Goal: Task Accomplishment & Management: Complete application form

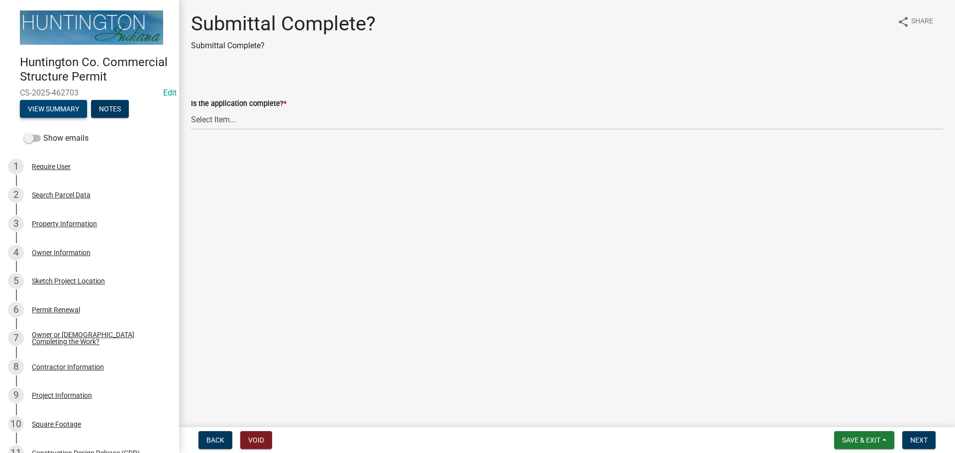
click at [56, 118] on button "View Summary" at bounding box center [53, 109] width 67 height 18
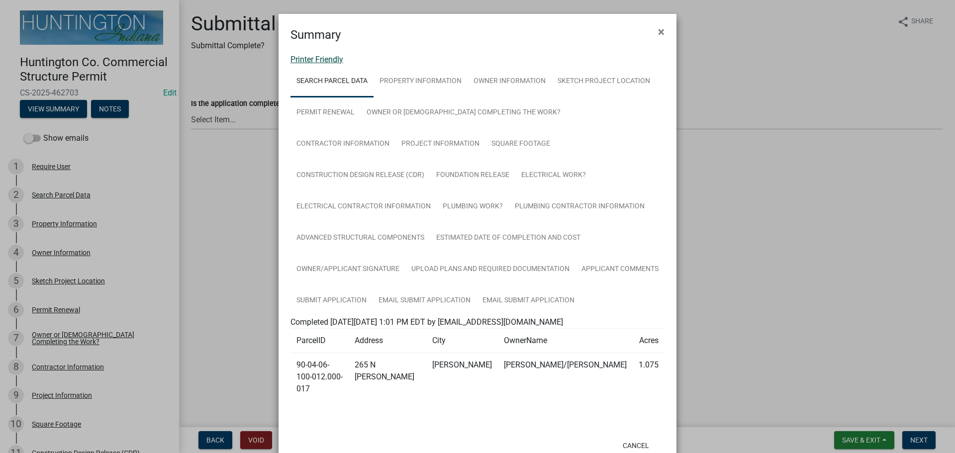
click at [311, 55] on link "Printer Friendly" at bounding box center [316, 59] width 53 height 9
click at [662, 31] on button "×" at bounding box center [661, 32] width 22 height 28
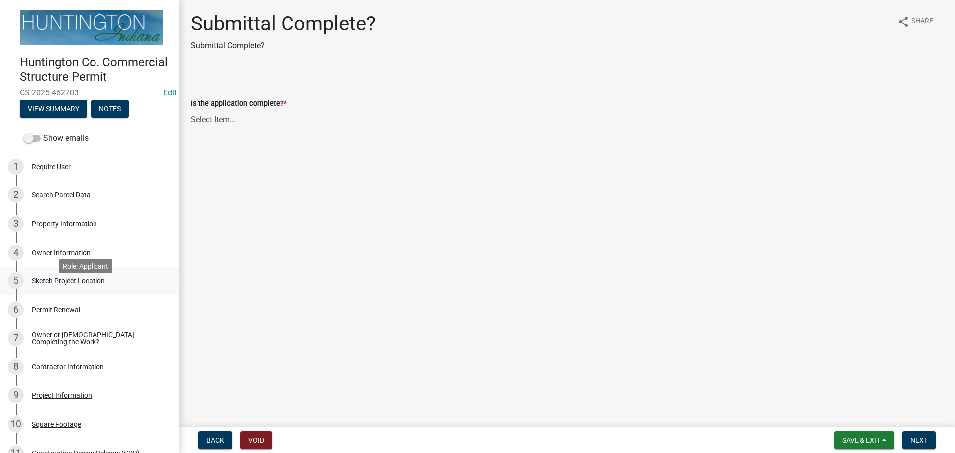
click at [59, 284] on div "Sketch Project Location" at bounding box center [68, 280] width 73 height 7
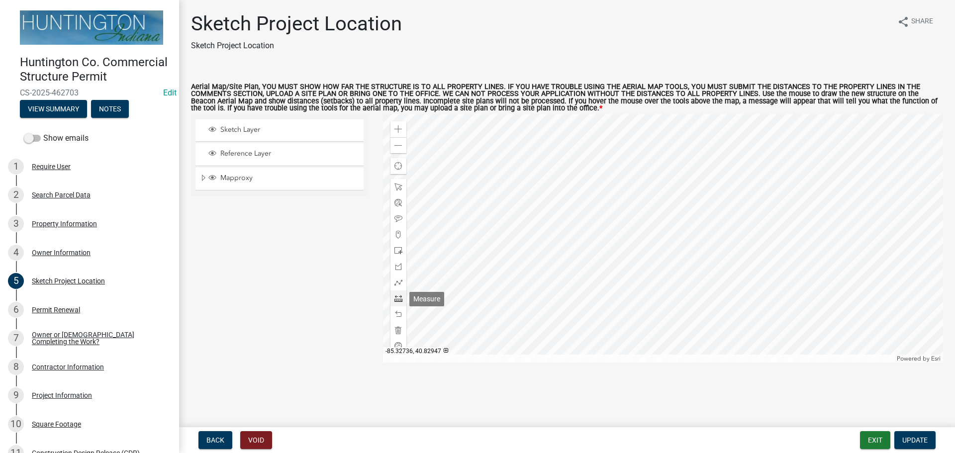
click at [395, 303] on div at bounding box center [398, 298] width 16 height 16
click at [566, 271] on div at bounding box center [663, 238] width 560 height 249
click at [400, 296] on span at bounding box center [398, 298] width 8 height 8
click at [393, 149] on div "Zoom out" at bounding box center [398, 145] width 16 height 16
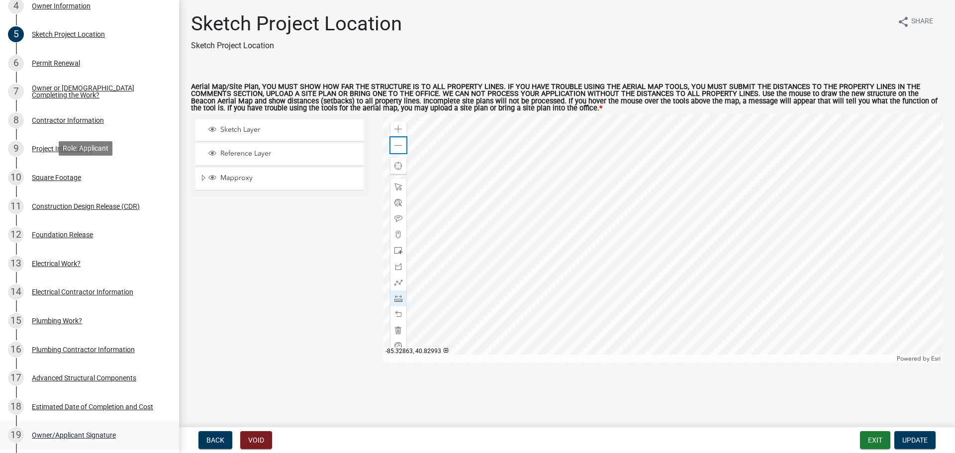
scroll to position [249, 0]
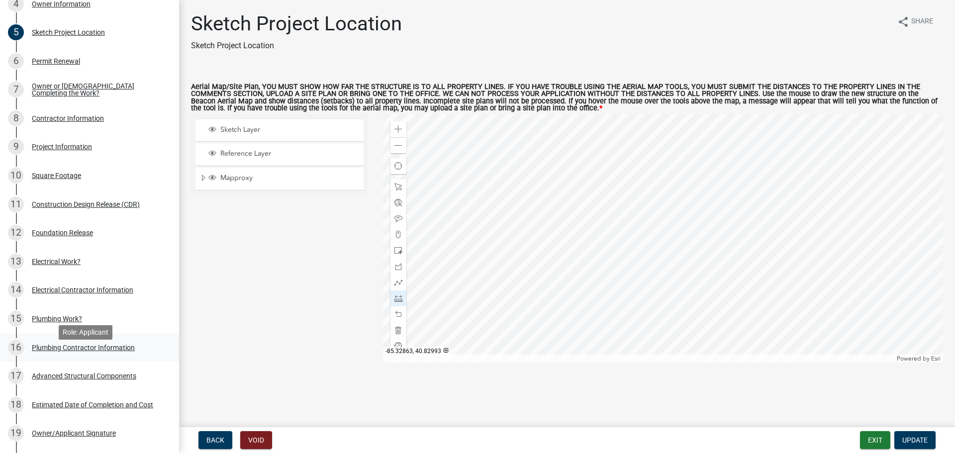
click at [48, 350] on link "16 Plumbing Contractor Information" at bounding box center [89, 347] width 179 height 29
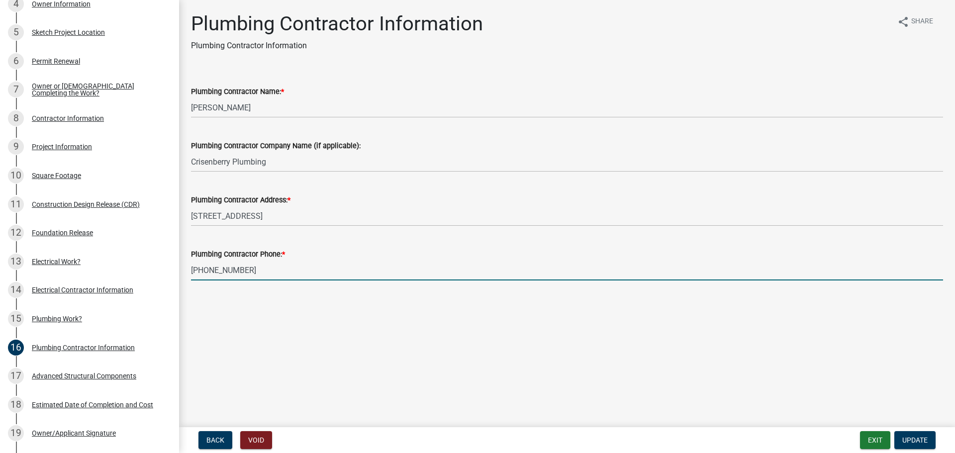
drag, startPoint x: 253, startPoint y: 274, endPoint x: 182, endPoint y: 268, distance: 71.3
click at [182, 268] on div "Plumbing Contractor Information Plumbing Contractor Information share Share Plu…" at bounding box center [567, 154] width 776 height 285
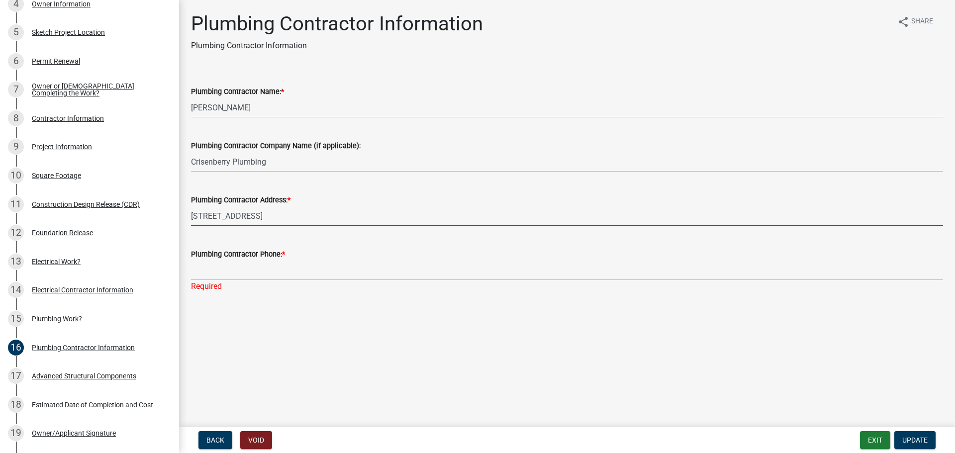
drag, startPoint x: 307, startPoint y: 220, endPoint x: 177, endPoint y: 225, distance: 129.3
click at [177, 225] on div "Huntington Co. Commercial Structure Permit CS-2025-462703 Edit View Summary Not…" at bounding box center [477, 226] width 955 height 453
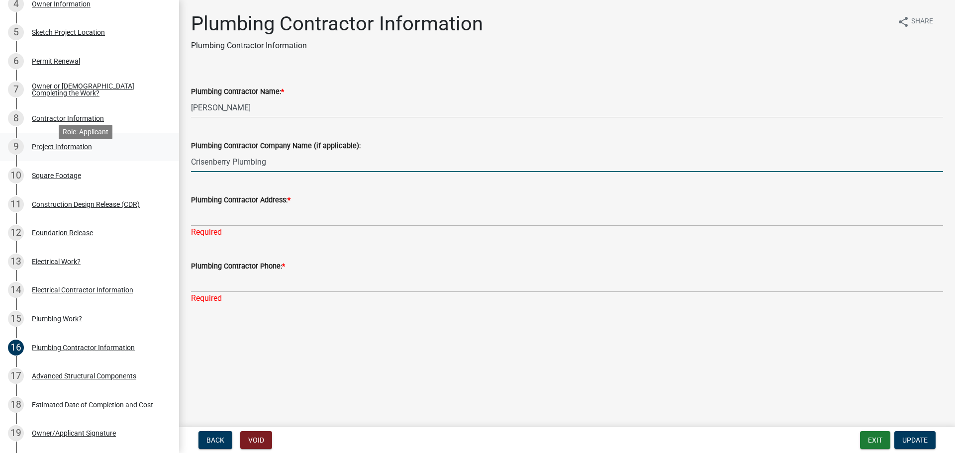
drag, startPoint x: 267, startPoint y: 160, endPoint x: 157, endPoint y: 157, distance: 110.9
click at [157, 157] on div "Huntington Co. Commercial Structure Permit CS-2025-462703 Edit View Summary Not…" at bounding box center [477, 226] width 955 height 453
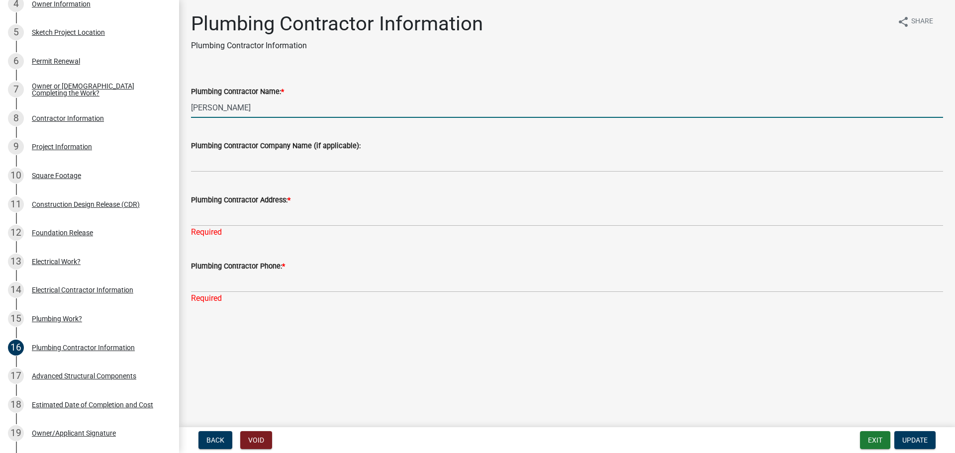
drag, startPoint x: 265, startPoint y: 109, endPoint x: 186, endPoint y: 113, distance: 79.6
click at [186, 113] on div "Plumbing Contractor Name: * Lee Crisenberry" at bounding box center [566, 95] width 767 height 46
type input "TBD"
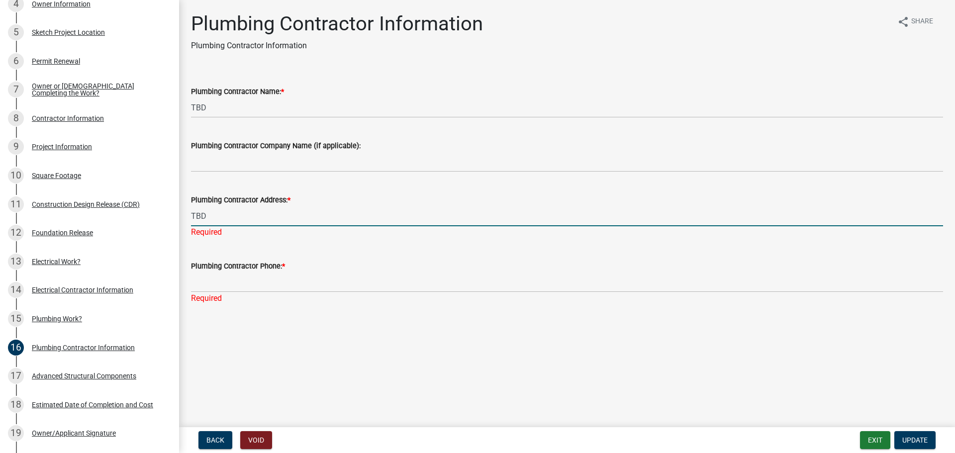
type input "TBD"
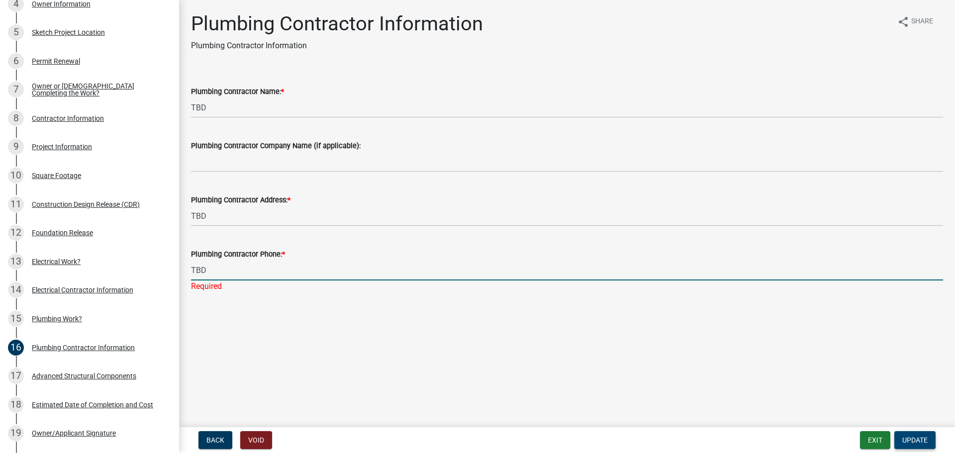
type input "TBD"
click at [900, 435] on button "Update" at bounding box center [914, 440] width 41 height 18
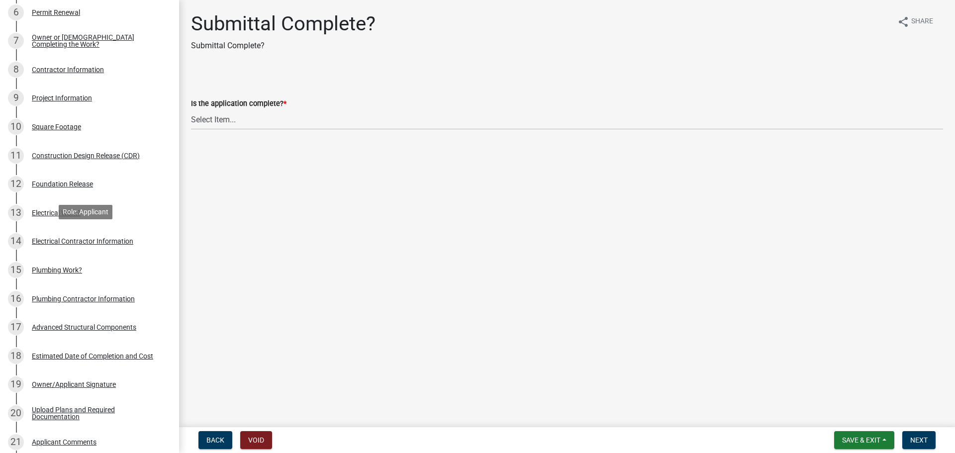
scroll to position [398, 0]
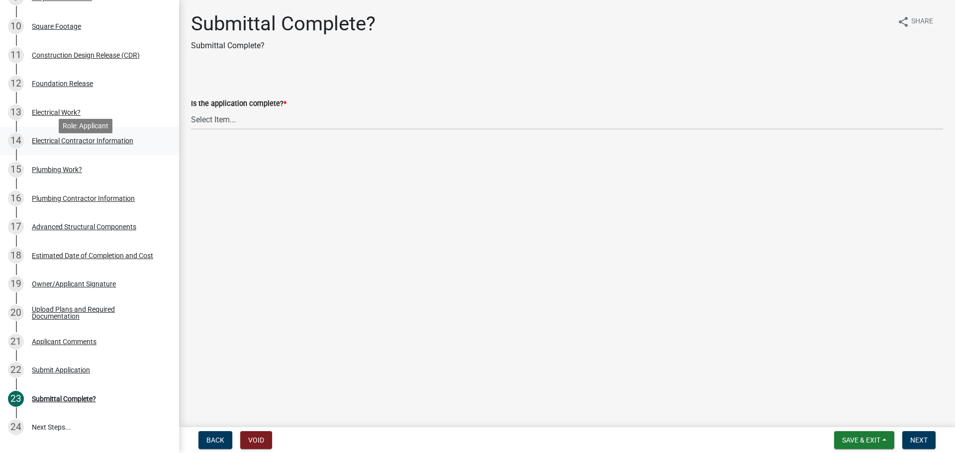
click at [43, 144] on div "Electrical Contractor Information" at bounding box center [82, 140] width 101 height 7
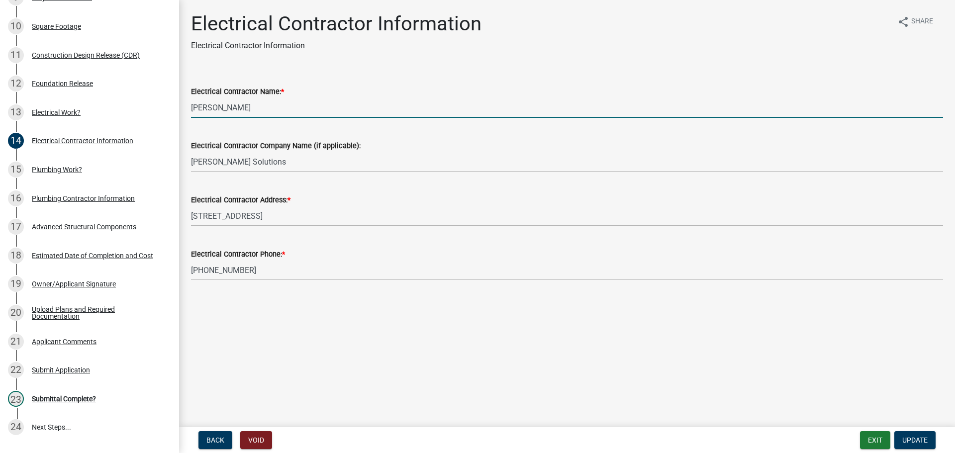
drag, startPoint x: 270, startPoint y: 105, endPoint x: 186, endPoint y: 108, distance: 84.6
click at [186, 108] on div "Electrical Contractor Name: * MArcus Borkholder" at bounding box center [566, 95] width 767 height 46
type input "TBD"
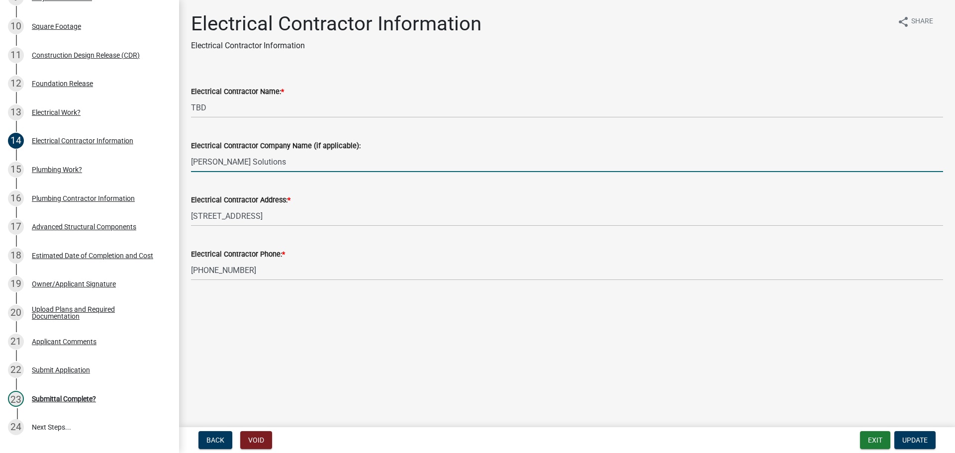
drag, startPoint x: 251, startPoint y: 162, endPoint x: 178, endPoint y: 161, distance: 72.1
click at [178, 161] on div "Huntington Co. Commercial Structure Permit CS-2025-462703 Edit View Summary Not…" at bounding box center [477, 226] width 955 height 453
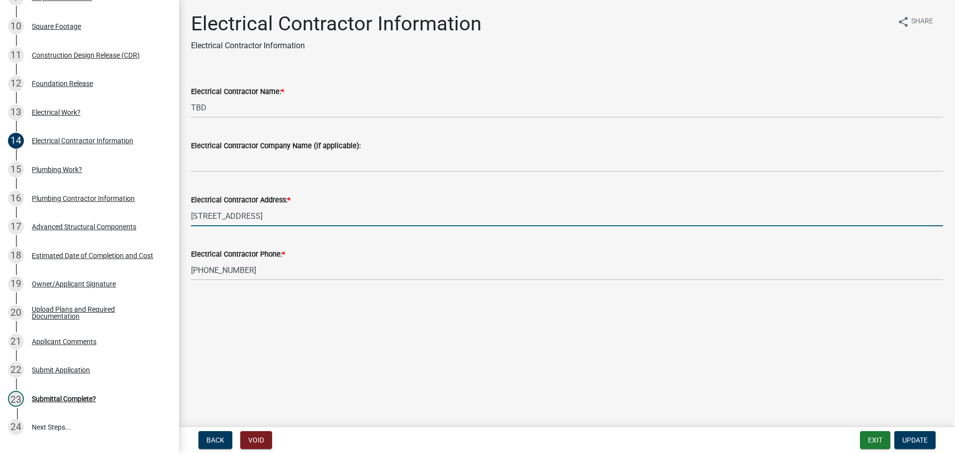
drag, startPoint x: 329, startPoint y: 217, endPoint x: 187, endPoint y: 201, distance: 142.1
click at [187, 202] on div "Electrical Contractor Address: * 70244 CR 19 New PAris, IN 46553" at bounding box center [566, 203] width 767 height 46
type input "TBD"
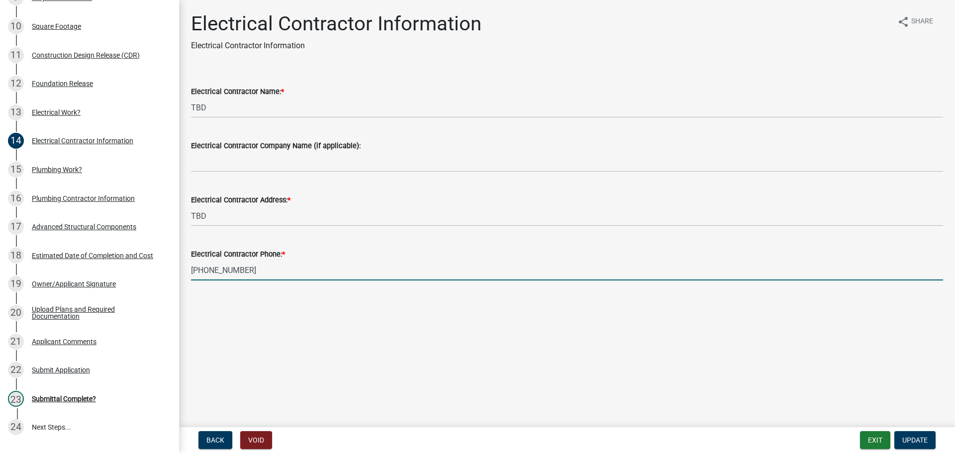
drag, startPoint x: 262, startPoint y: 268, endPoint x: 181, endPoint y: 269, distance: 81.5
click at [181, 269] on div "Electrical Contractor Information Electrical Contractor Information share Share…" at bounding box center [567, 154] width 776 height 285
type input "TBD"
click at [918, 434] on button "Update" at bounding box center [914, 440] width 41 height 18
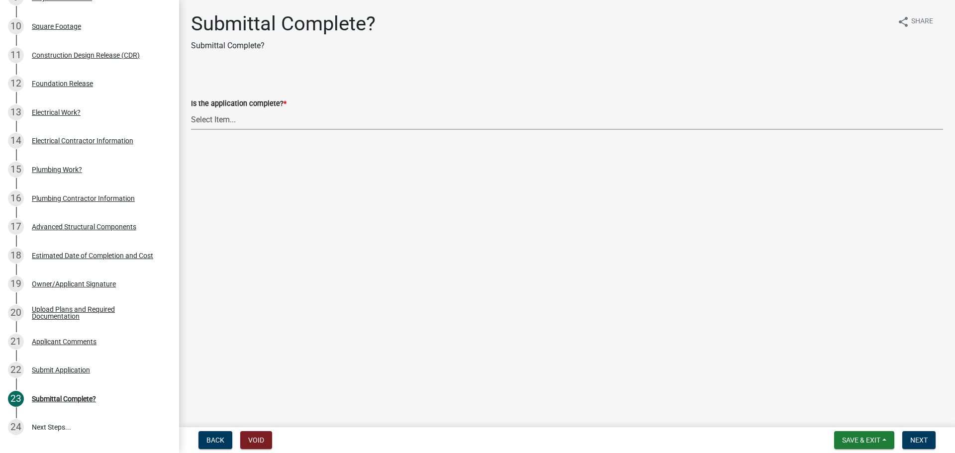
click at [210, 115] on select "Select Item... Yes No" at bounding box center [567, 119] width 752 height 20
click at [191, 109] on select "Select Item... Yes No" at bounding box center [567, 119] width 752 height 20
select select "2feb6944-509b-4e27-b94c-c3bc91a98a9b"
click at [905, 435] on button "Next" at bounding box center [918, 440] width 33 height 18
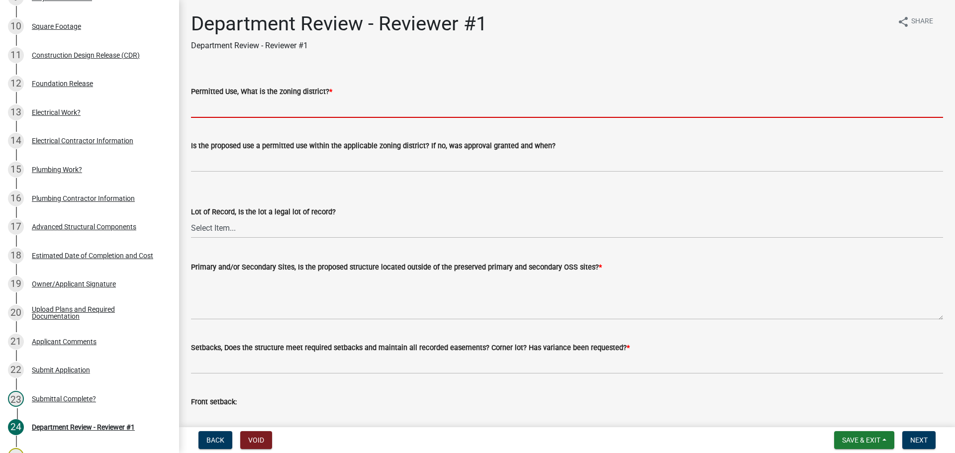
click at [250, 109] on input "Permitted Use, What is the zoning district? *" at bounding box center [567, 107] width 752 height 20
type input "GB"
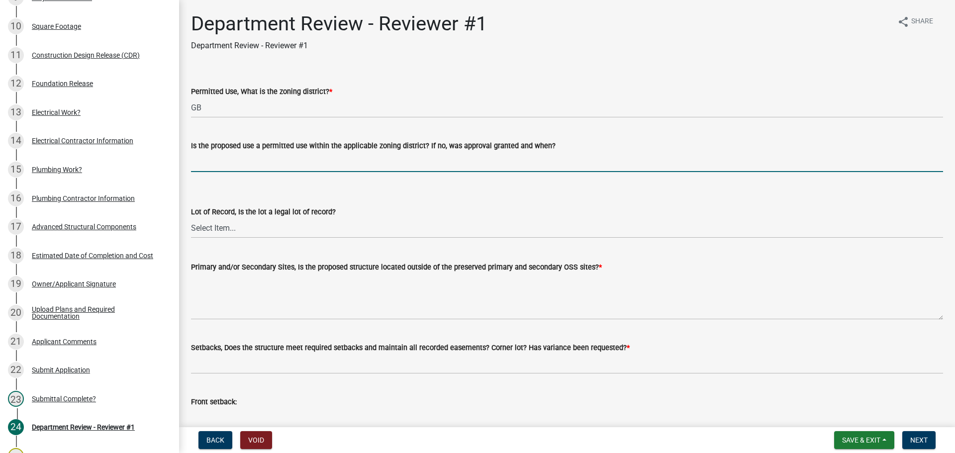
click at [254, 171] on input "Is the proposed use a permitted use within the applicable zoning district? If n…" at bounding box center [567, 162] width 752 height 20
type input "yes"
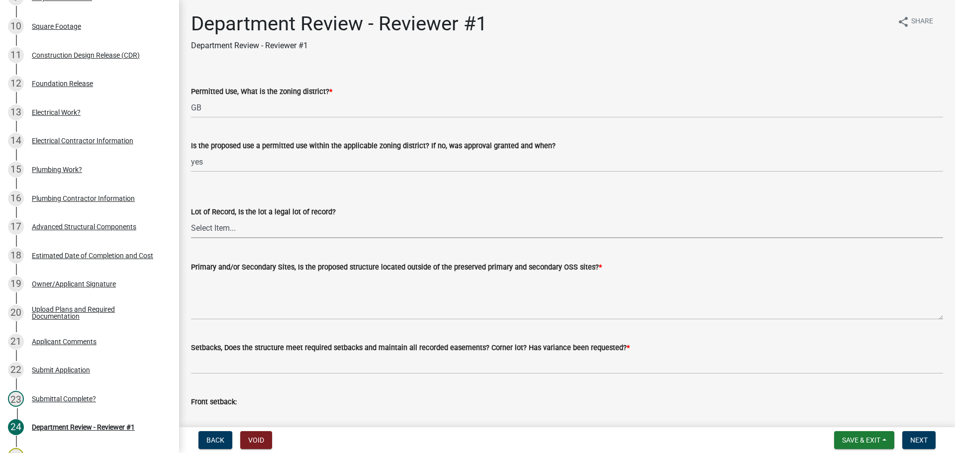
click at [253, 227] on select "Select Item... Yes No" at bounding box center [567, 228] width 752 height 20
click at [191, 218] on select "Select Item... Yes No" at bounding box center [567, 228] width 752 height 20
select select "62d539d5-4e56-4496-a632-af4f4af98ed8"
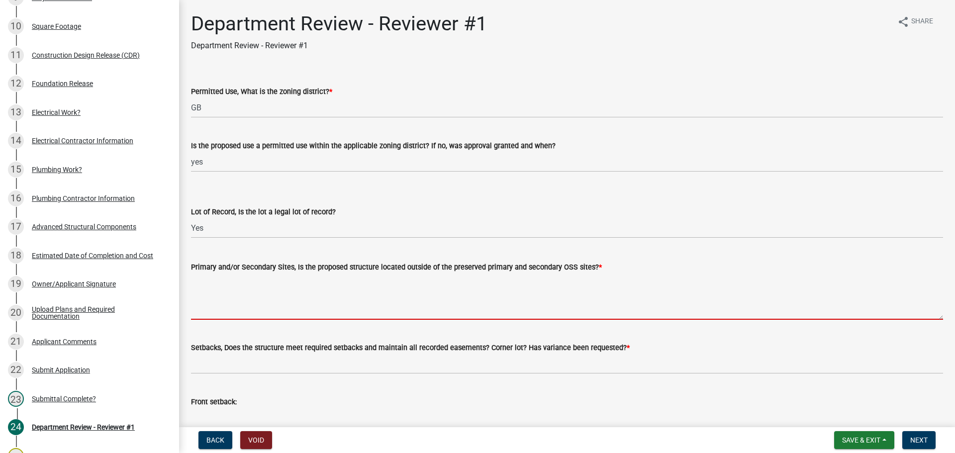
click at [212, 283] on textarea "Primary and/or Secondary Sites, Is the proposed structure located outside of th…" at bounding box center [567, 296] width 752 height 47
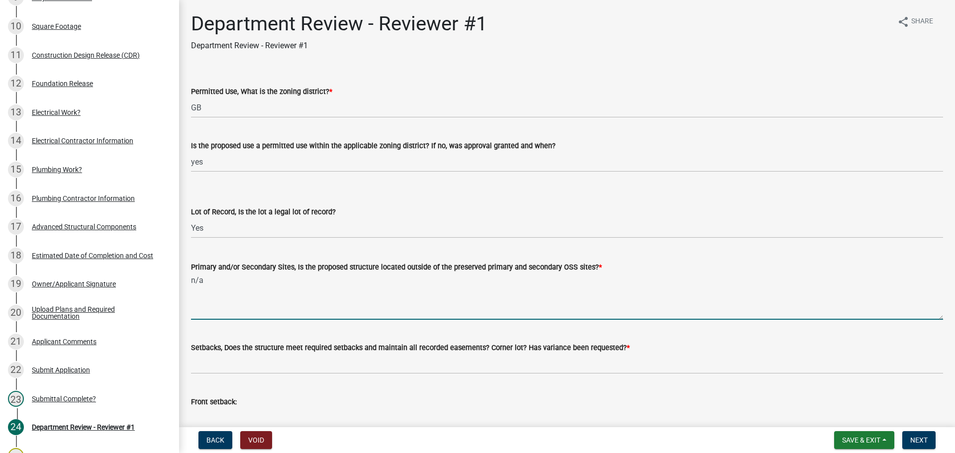
type textarea "n/a"
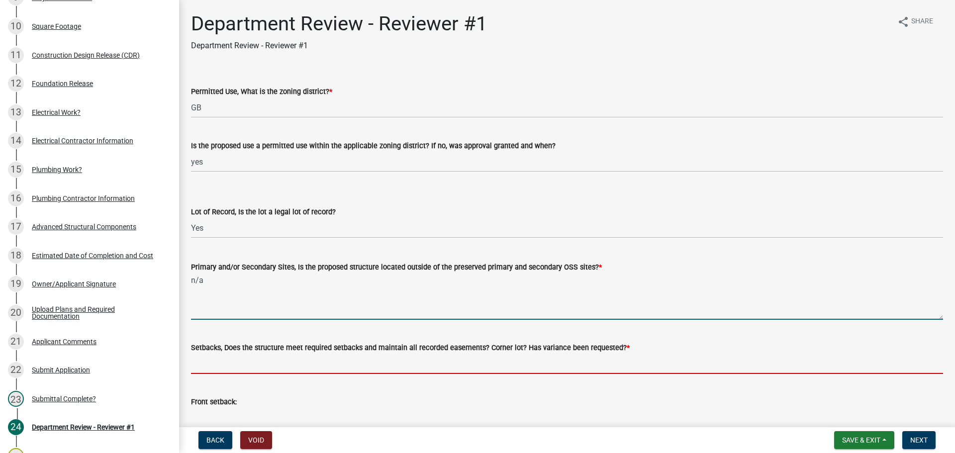
click at [217, 370] on input "Setbacks, Does the structure meet required setbacks and maintain all recorded e…" at bounding box center [567, 363] width 752 height 20
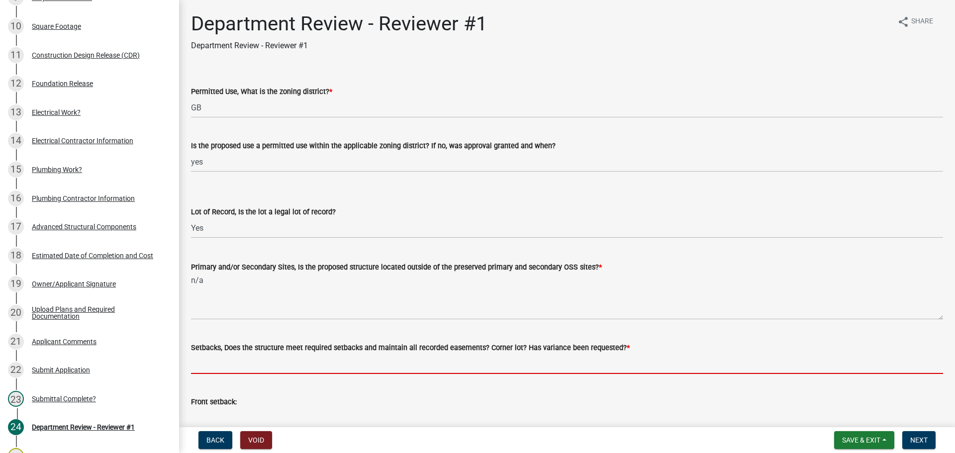
type input "yes"
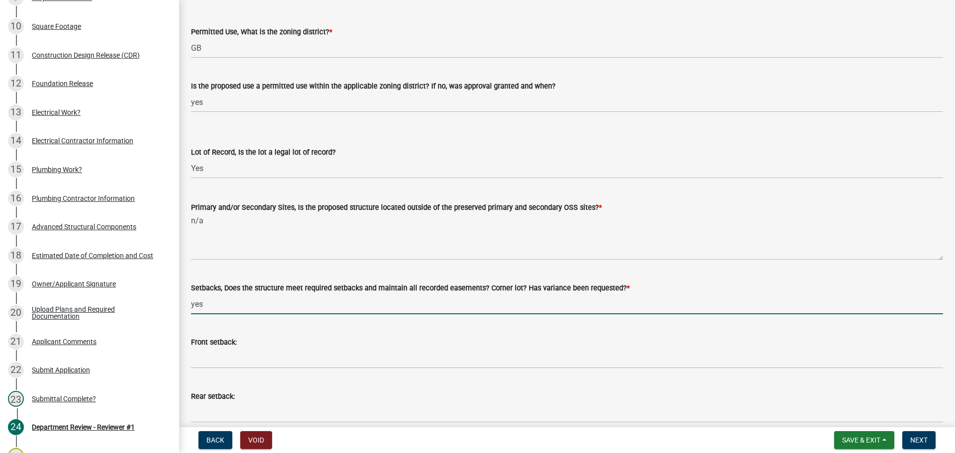
scroll to position [149, 0]
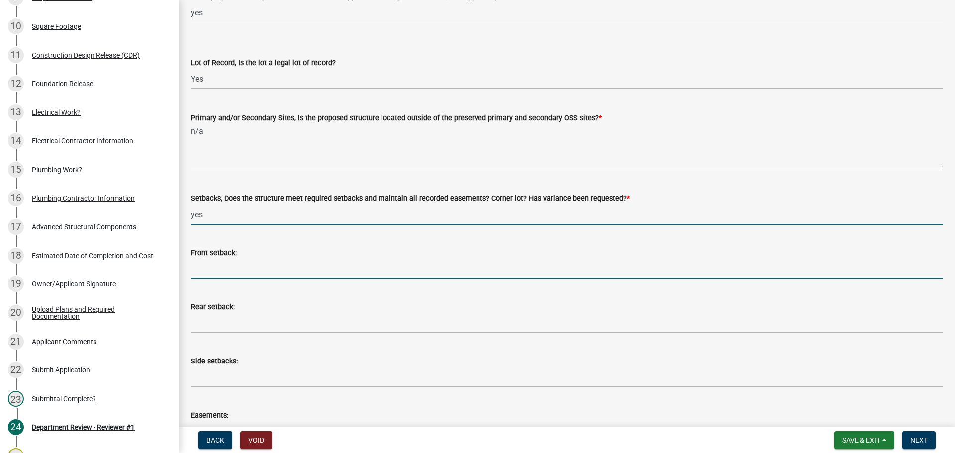
click at [243, 273] on input "Front setback:" at bounding box center [567, 269] width 752 height 20
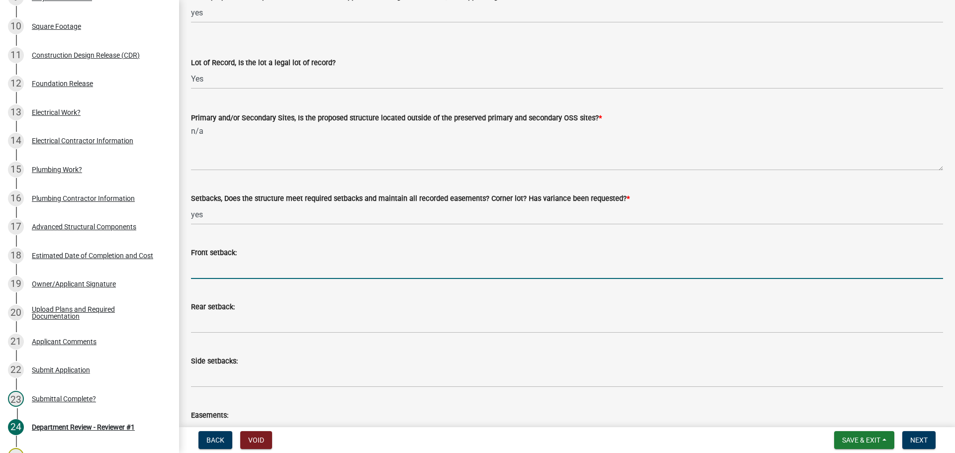
type input "n/a"
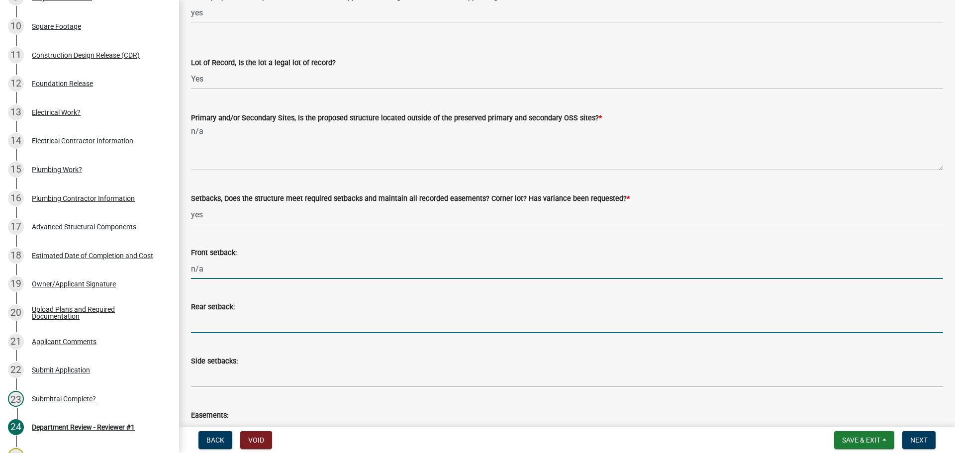
click at [224, 319] on input "Rear setback:" at bounding box center [567, 323] width 752 height 20
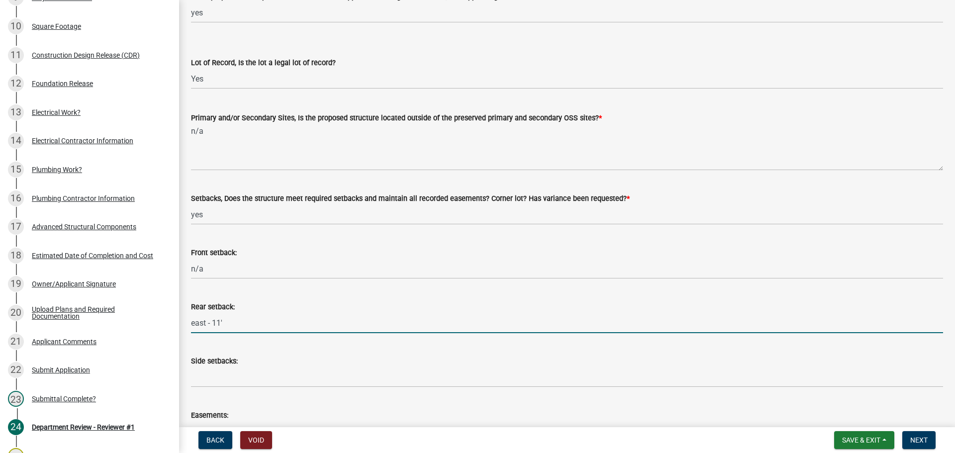
type input "east - 11'"
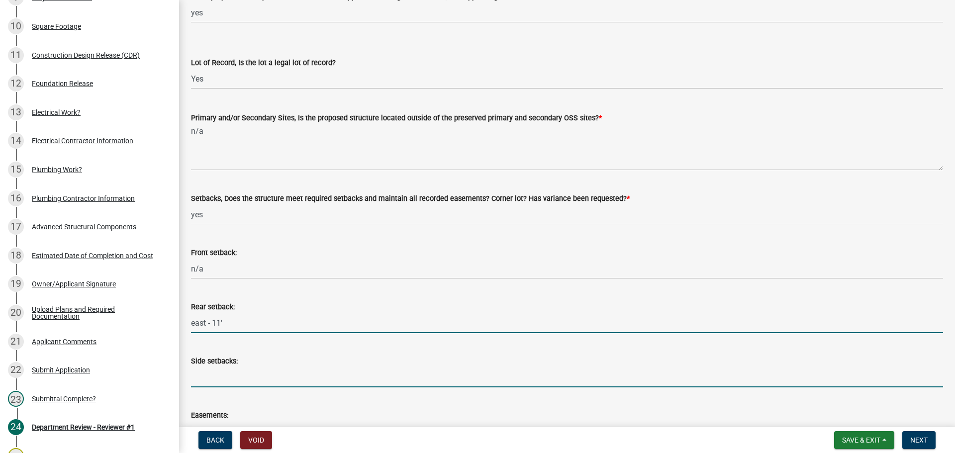
click at [231, 378] on input "Side setbacks:" at bounding box center [567, 377] width 752 height 20
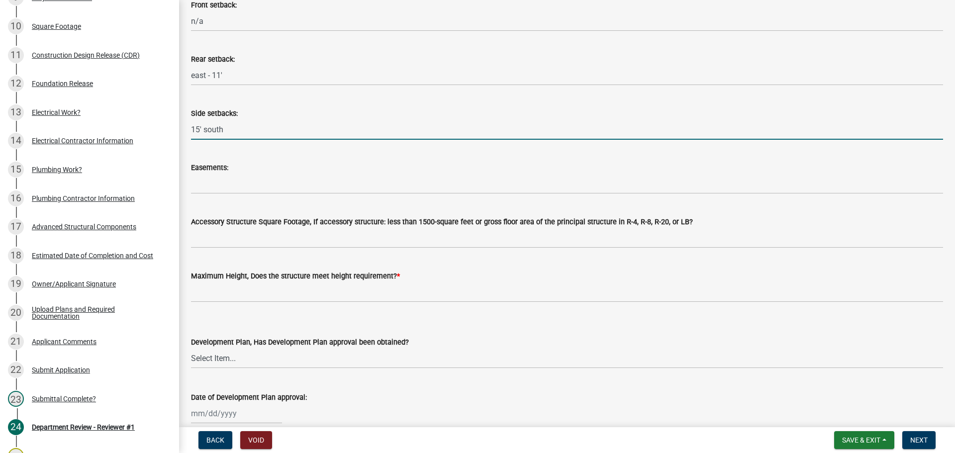
scroll to position [398, 0]
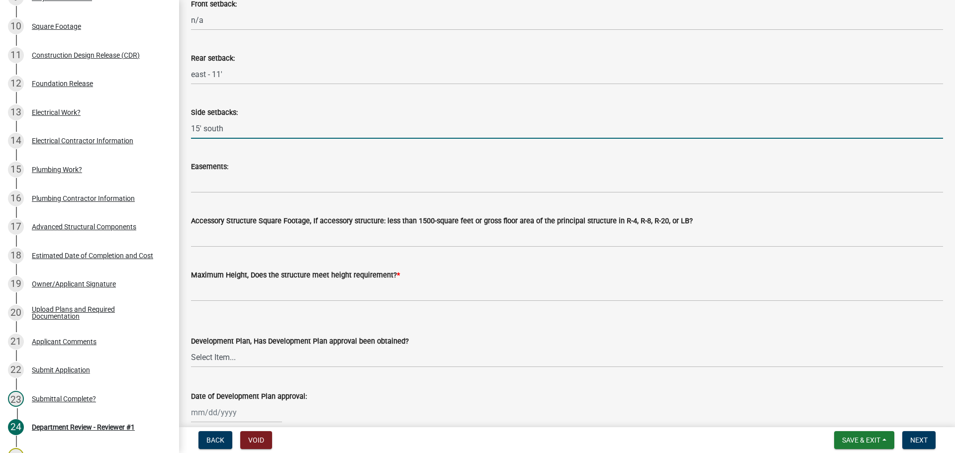
type input "15' south"
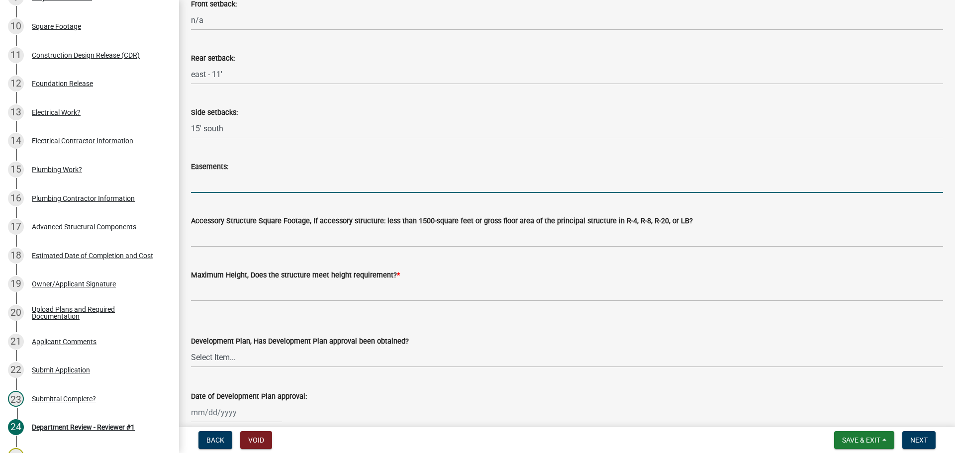
click at [222, 174] on input "Easements:" at bounding box center [567, 183] width 752 height 20
type input "n/a"
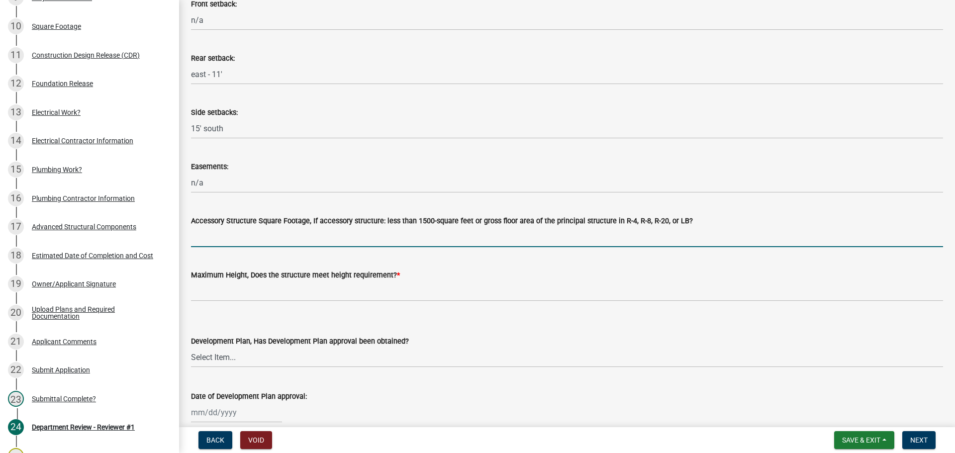
drag, startPoint x: 259, startPoint y: 234, endPoint x: 265, endPoint y: 244, distance: 12.3
click at [259, 234] on input "Accessory Structure Square Footage, If accessory structure: less than 1500-squa…" at bounding box center [567, 237] width 752 height 20
type input "n/a"
click at [259, 280] on div "Maximum Height, Does the structure meet height requirement? *" at bounding box center [567, 275] width 752 height 12
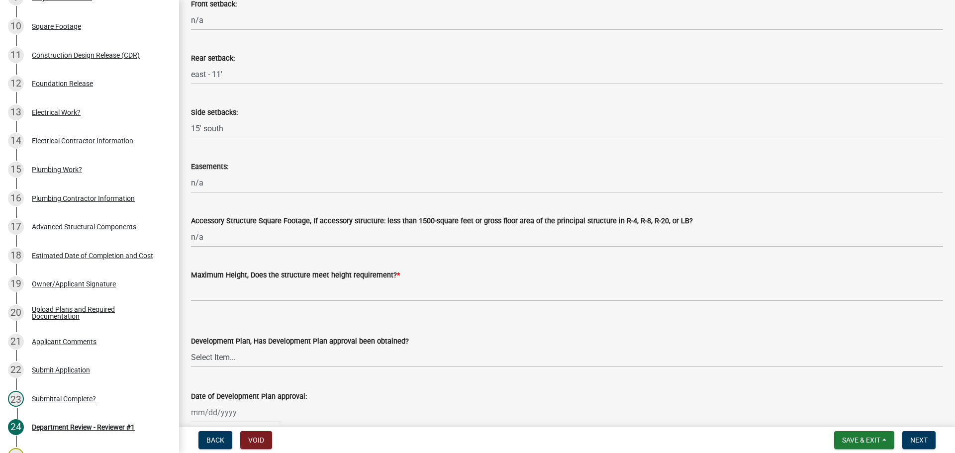
click at [264, 305] on wm-data-entity-input "Maximum Height, Does the structure meet height requirement? *" at bounding box center [567, 282] width 752 height 54
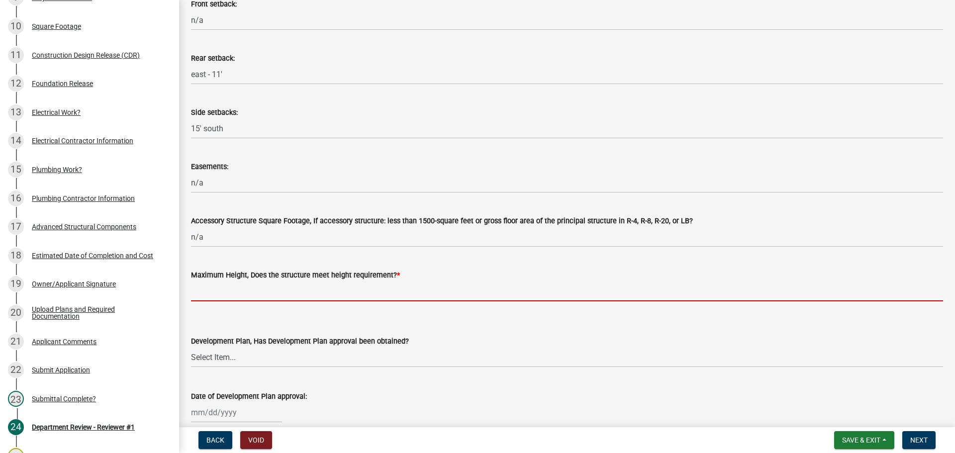
click at [261, 298] on input "Maximum Height, Does the structure meet height requirement? *" at bounding box center [567, 291] width 752 height 20
type input "yes"
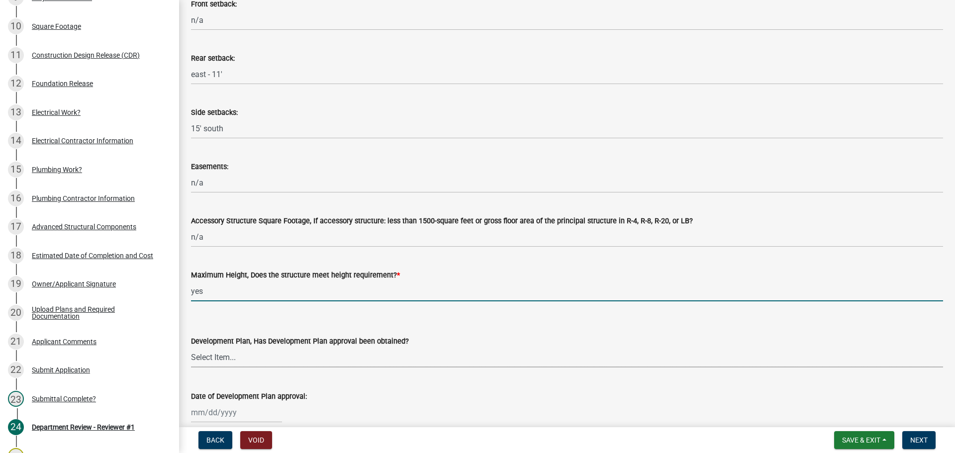
click at [216, 361] on select "Select Item... Yes No N/A" at bounding box center [567, 357] width 752 height 20
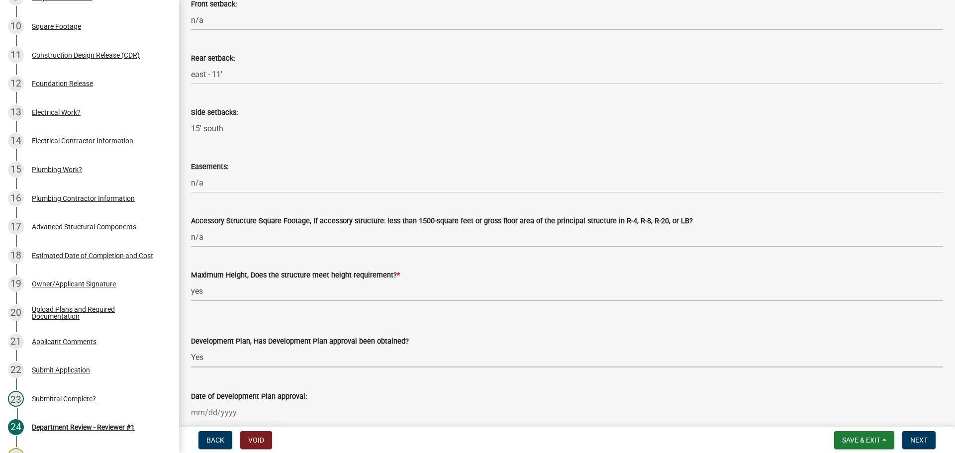
click at [191, 347] on select "Select Item... Yes No N/A" at bounding box center [567, 357] width 752 height 20
select select "92223bff-e043-4ca5-a3ad-608d0b6b5ce6"
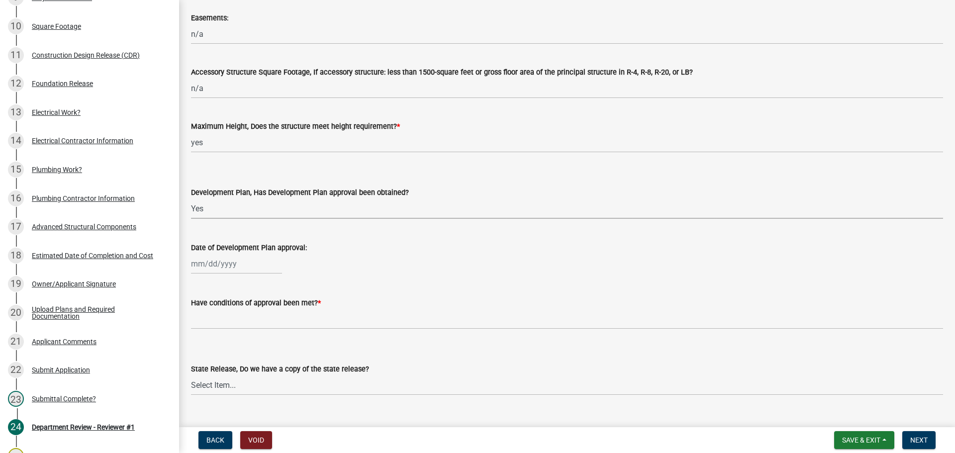
scroll to position [547, 0]
click at [208, 270] on div at bounding box center [236, 263] width 91 height 20
select select "8"
select select "2025"
click at [220, 283] on select "Jan Feb Mar Apr May Jun Jul Aug Sep Oct Nov Dec" at bounding box center [231, 284] width 40 height 15
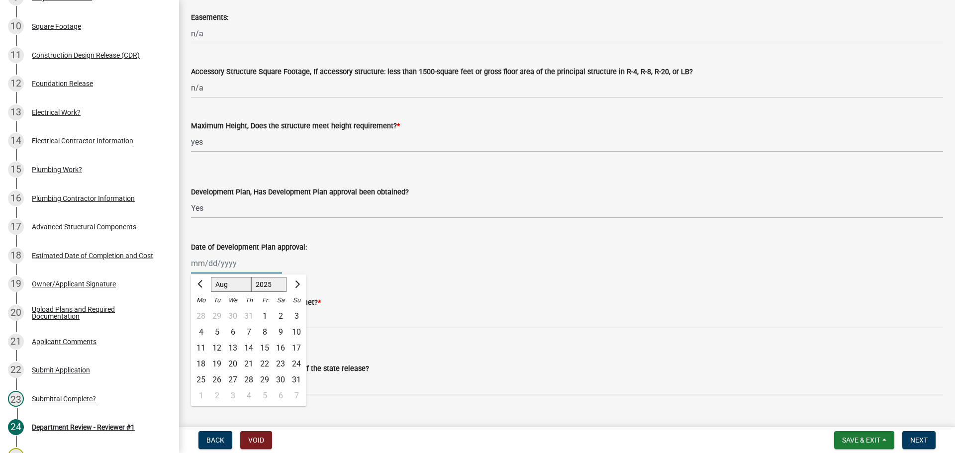
select select "6"
click at [211, 277] on select "Jan Feb Mar Apr May Jun Jul Aug Sep Oct Nov Dec" at bounding box center [231, 284] width 40 height 15
click at [236, 376] on div "25" at bounding box center [233, 380] width 16 height 16
type input "06/25/2025"
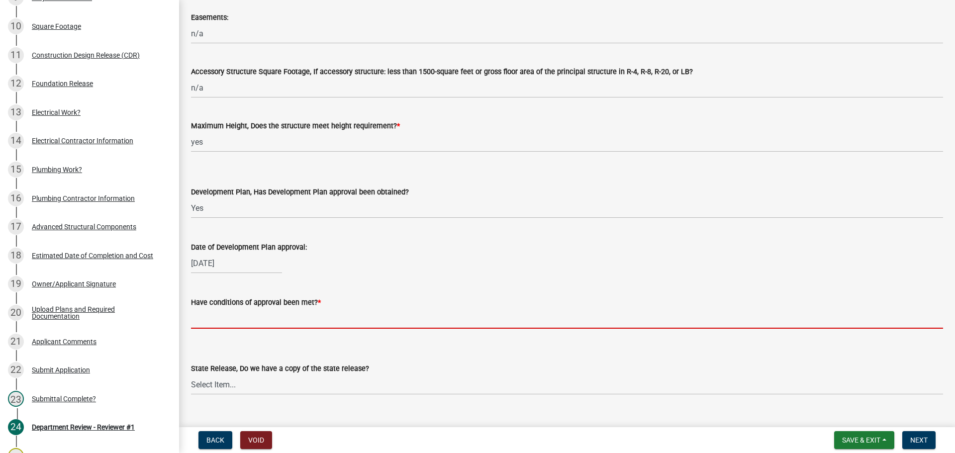
click at [221, 317] on input "Have conditions of approval been met? *" at bounding box center [567, 318] width 752 height 20
click at [217, 325] on input "Have conditions of approval been met? *" at bounding box center [567, 318] width 752 height 20
type input "n/a"
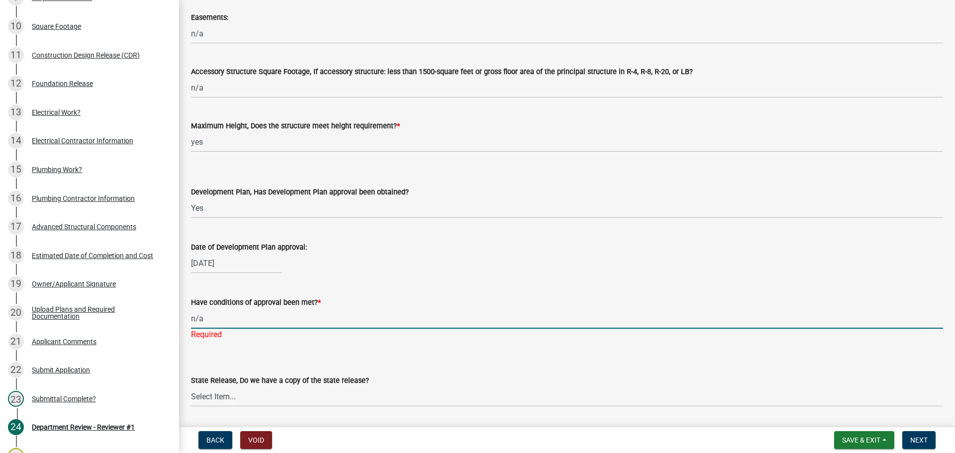
scroll to position [746, 0]
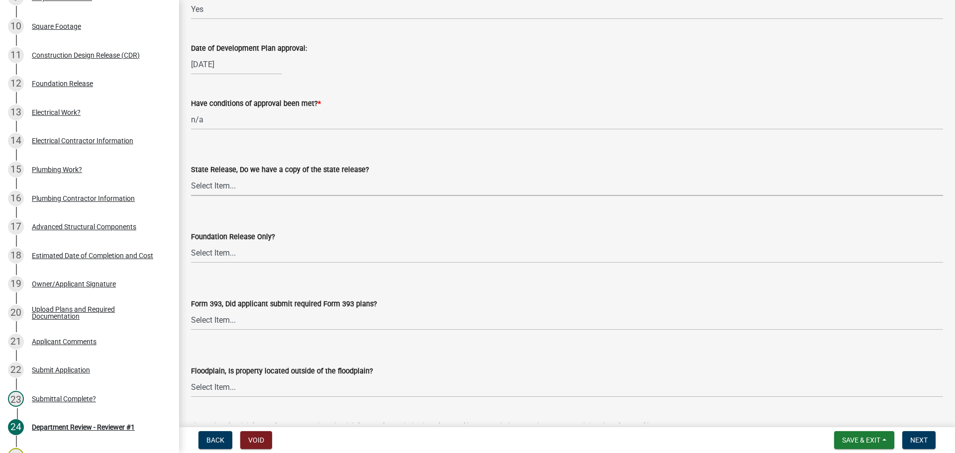
click at [212, 206] on wm-data-entity-input-list "Permitted Use, What is the zoning district? * GB Is the proposed use a permitte…" at bounding box center [567, 350] width 752 height 2049
click at [191, 175] on select "Select Item... Yes No N/A" at bounding box center [567, 185] width 752 height 20
select select "a2443c72-d384-41bb-844d-a062617dcbeb"
click at [204, 259] on select "Select Item... Yes No" at bounding box center [567, 253] width 752 height 20
click at [191, 243] on select "Select Item... Yes No" at bounding box center [567, 253] width 752 height 20
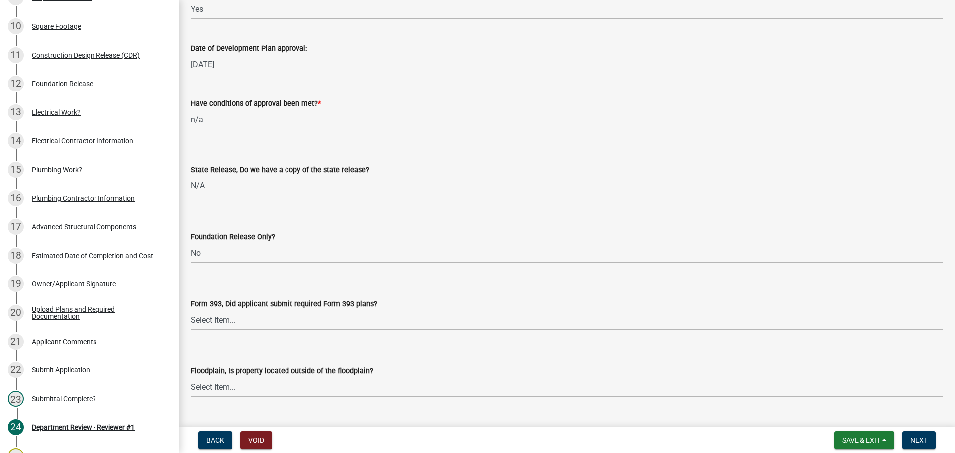
select select "3229961f-a0ff-4867-9895-366ec7f9db99"
click at [205, 326] on select "Select Item... Yes No N/A" at bounding box center [567, 320] width 752 height 20
click at [191, 310] on select "Select Item... Yes No N/A" at bounding box center [567, 320] width 752 height 20
select select "a885abd9-fce2-493e-8b4b-06e128d2142a"
click at [211, 192] on select "Select Item... Yes No N/A" at bounding box center [567, 185] width 752 height 20
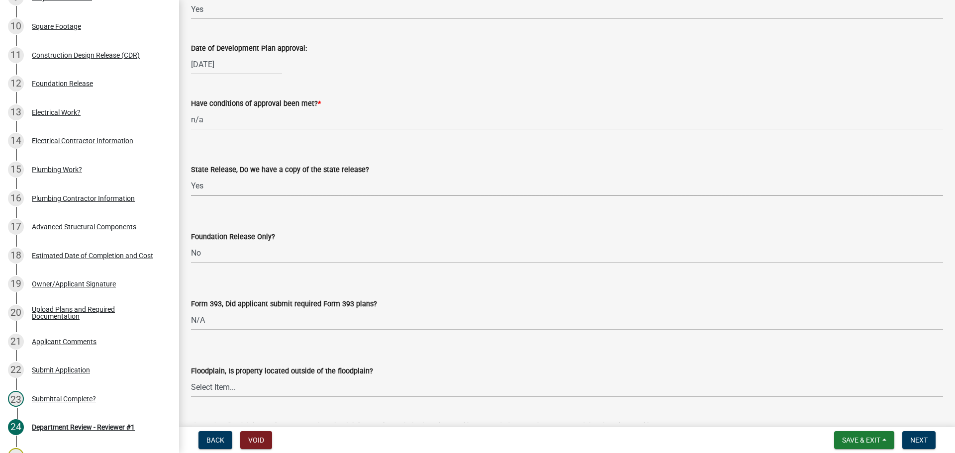
click at [191, 175] on select "Select Item... Yes No N/A" at bounding box center [567, 185] width 752 height 20
select select "7faebe15-be6f-4716-9d2c-eab6c0721c99"
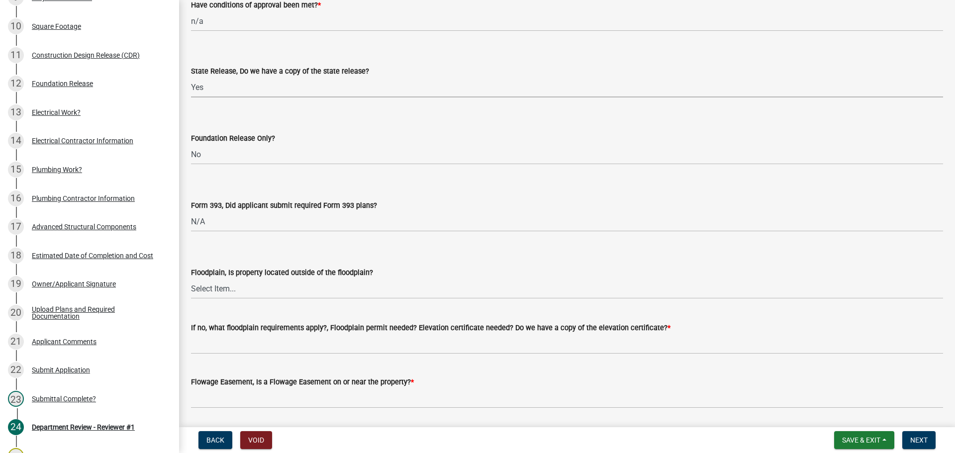
scroll to position [845, 0]
click at [208, 295] on select "Select Item... Yes No" at bounding box center [567, 287] width 752 height 20
click at [191, 277] on select "Select Item... Yes No" at bounding box center [567, 287] width 752 height 20
select select "a61c950b-30a0-43ff-b388-8cce9819a896"
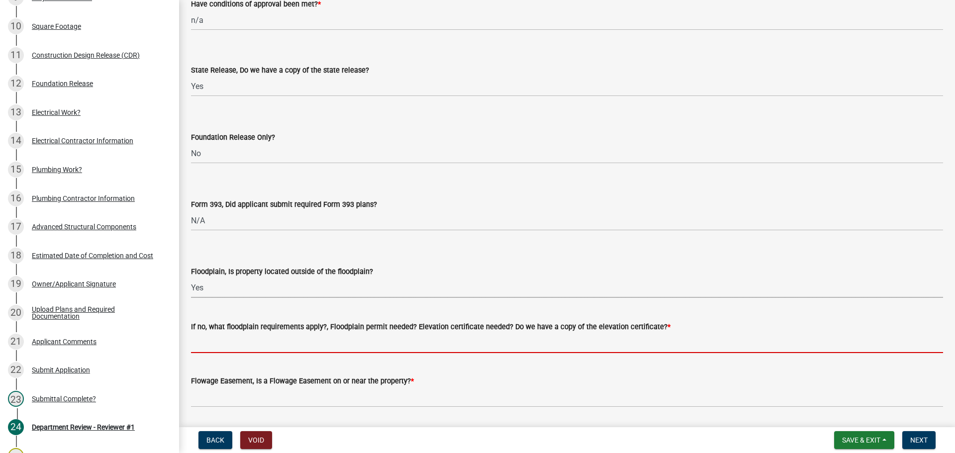
click at [207, 336] on input "If no, what floodplain requirements apply?, Floodplain permit needed? Elevation…" at bounding box center [567, 343] width 752 height 20
type input "n/a"
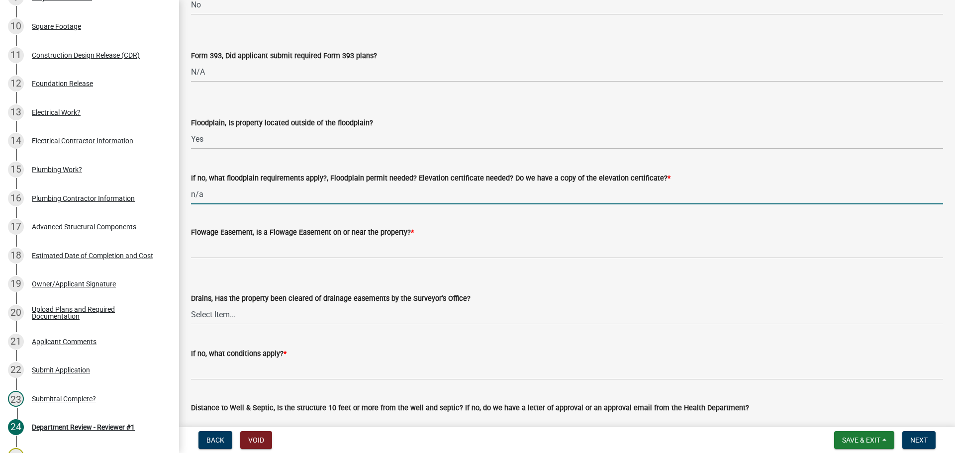
scroll to position [994, 0]
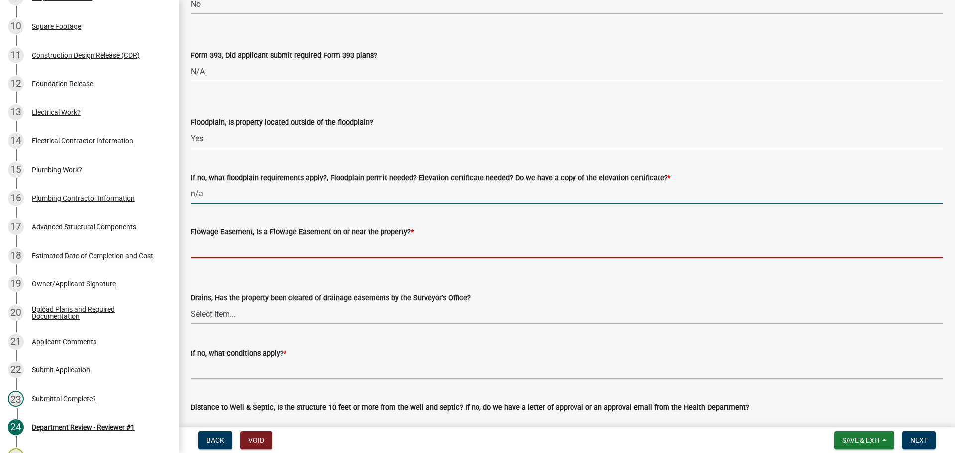
click at [233, 243] on input "Flowage Easement, Is a Flowage Easement on or near the property? *" at bounding box center [567, 248] width 752 height 20
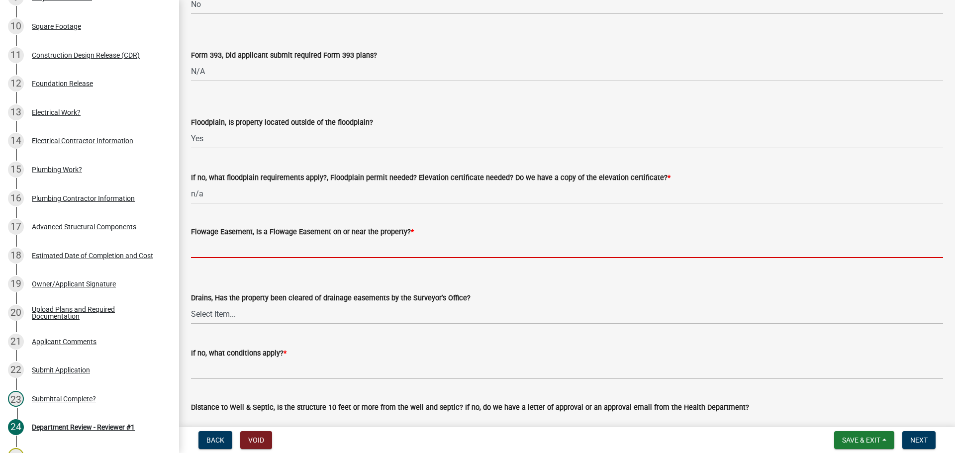
type input "no"
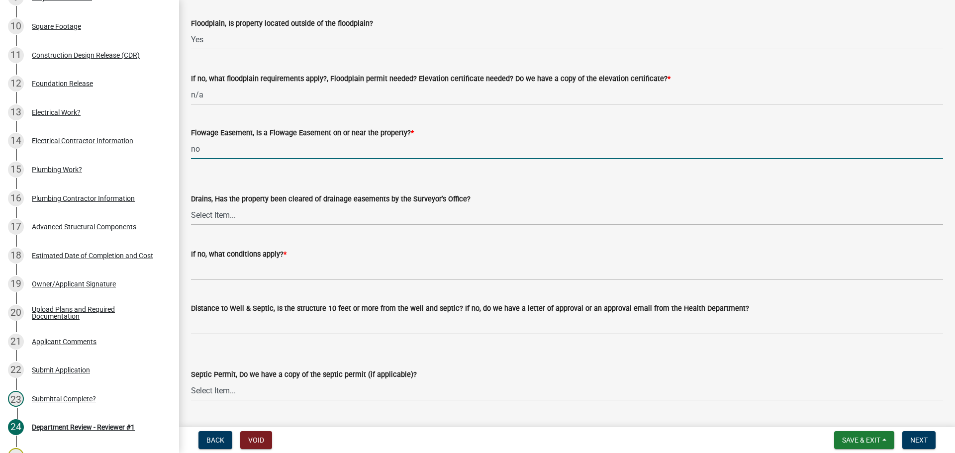
scroll to position [1094, 0]
click at [216, 216] on select "Select Item... Yes No" at bounding box center [567, 214] width 752 height 20
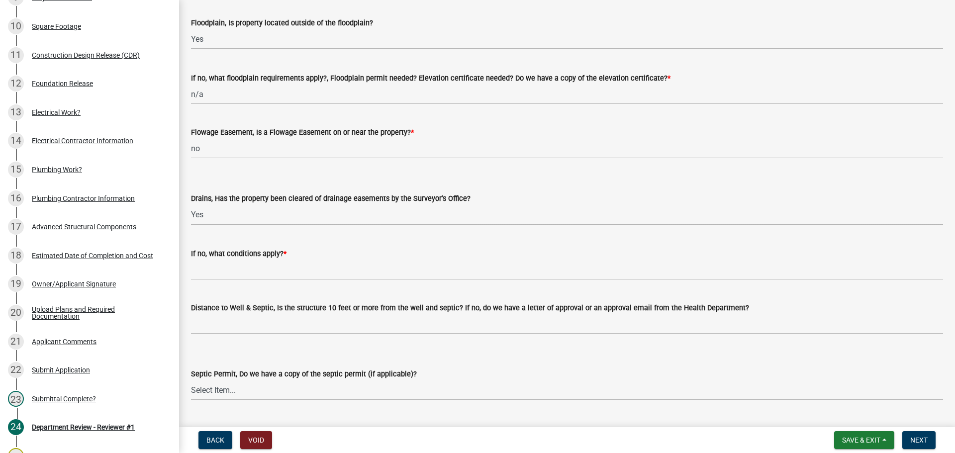
click at [191, 204] on select "Select Item... Yes No" at bounding box center [567, 214] width 752 height 20
select select "114f0817-bec2-4cfd-8aab-f772d2533a26"
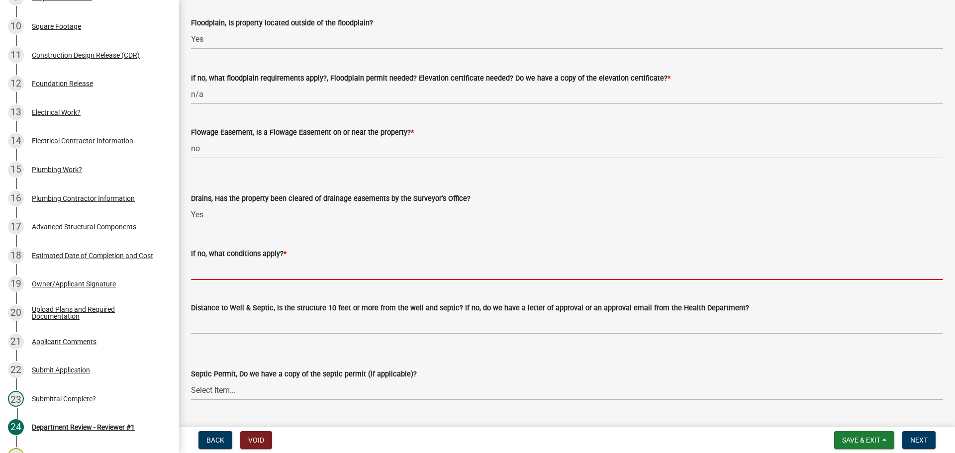
click at [215, 270] on input "If no, what conditions apply? *" at bounding box center [567, 270] width 752 height 20
type input "n/a"
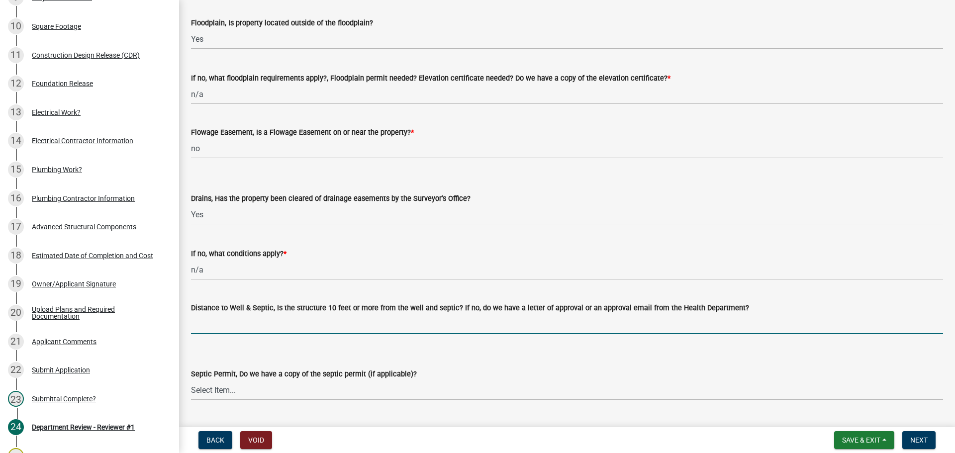
click at [200, 325] on input "Distance to Well & Septic, Is the structure 10 feet or more from the well and s…" at bounding box center [567, 324] width 752 height 20
type input "n/a town of Markle"
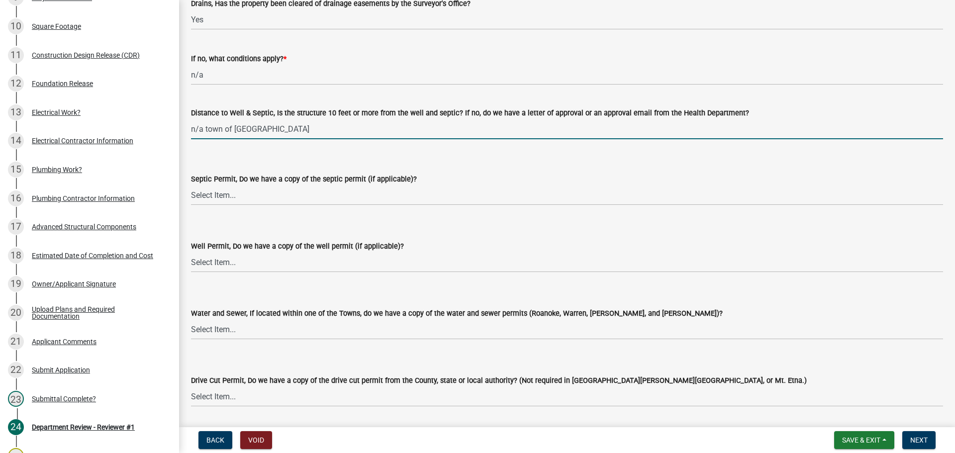
scroll to position [1293, 0]
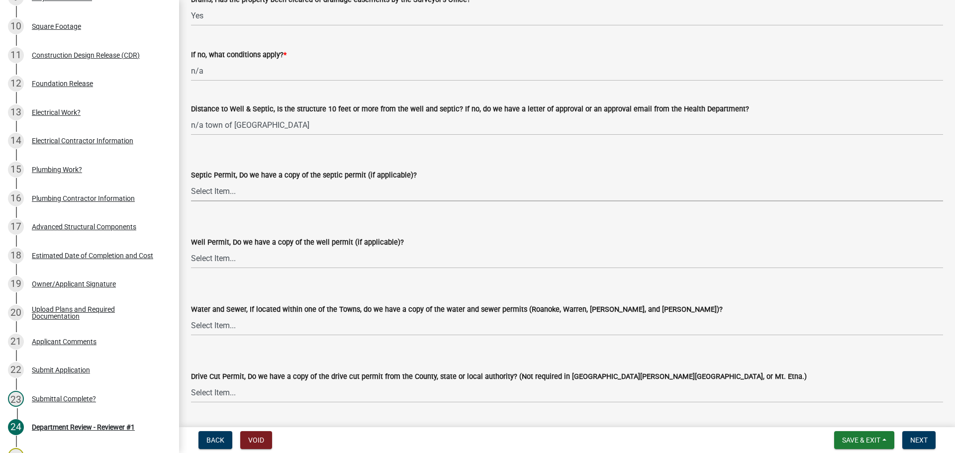
click at [225, 196] on select "Select Item... Yes No N/A" at bounding box center [567, 191] width 752 height 20
click at [191, 181] on select "Select Item... Yes No N/A" at bounding box center [567, 191] width 752 height 20
select select "73538957-57eb-4d2b-94c1-1e9a1faa6190"
drag, startPoint x: 231, startPoint y: 250, endPoint x: 228, endPoint y: 261, distance: 12.2
click at [231, 250] on select "Select Item... Yes No N/A" at bounding box center [567, 258] width 752 height 20
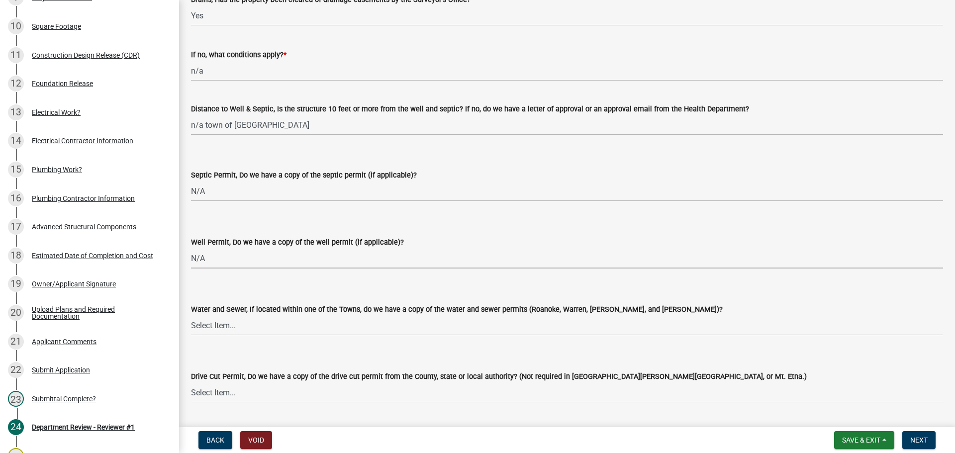
click at [191, 248] on select "Select Item... Yes No N/A" at bounding box center [567, 258] width 752 height 20
select select "33c5f483-1c55-46c0-8f07-6d734c2deca8"
click at [221, 324] on select "Select Item... Yes No N/A" at bounding box center [567, 325] width 752 height 20
click at [191, 315] on select "Select Item... Yes No N/A" at bounding box center [567, 325] width 752 height 20
select select "2a9af4fc-4c3e-4853-b377-7284bc445ccb"
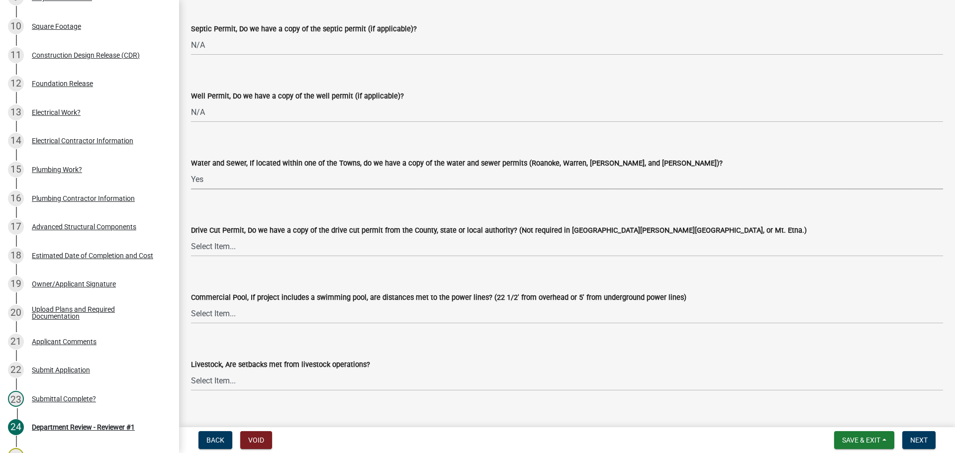
scroll to position [1442, 0]
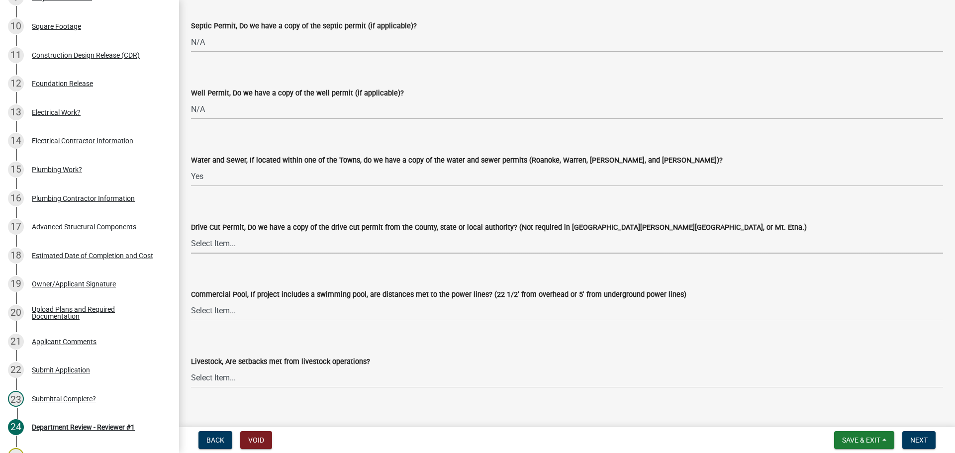
click at [223, 247] on select "Select Item... Yes No N/A" at bounding box center [567, 243] width 752 height 20
click at [191, 233] on select "Select Item... Yes No N/A" at bounding box center [567, 243] width 752 height 20
select select "b2116fbe-7ebd-4beb-b4c2-3c8bb727d7ec"
click at [203, 309] on select "Select Item... Yes No N/A" at bounding box center [567, 310] width 752 height 20
click at [191, 300] on select "Select Item... Yes No N/A" at bounding box center [567, 310] width 752 height 20
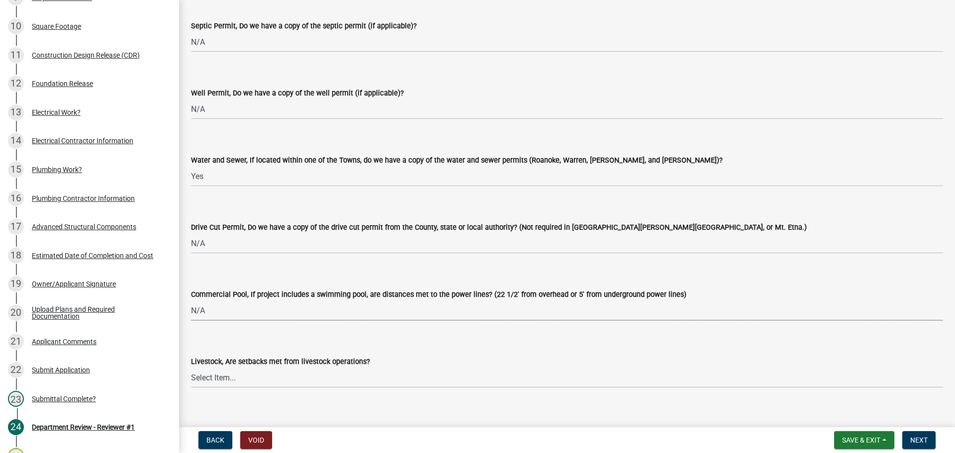
select select "0b571241-e696-4383-8a1f-71129e8dfe9a"
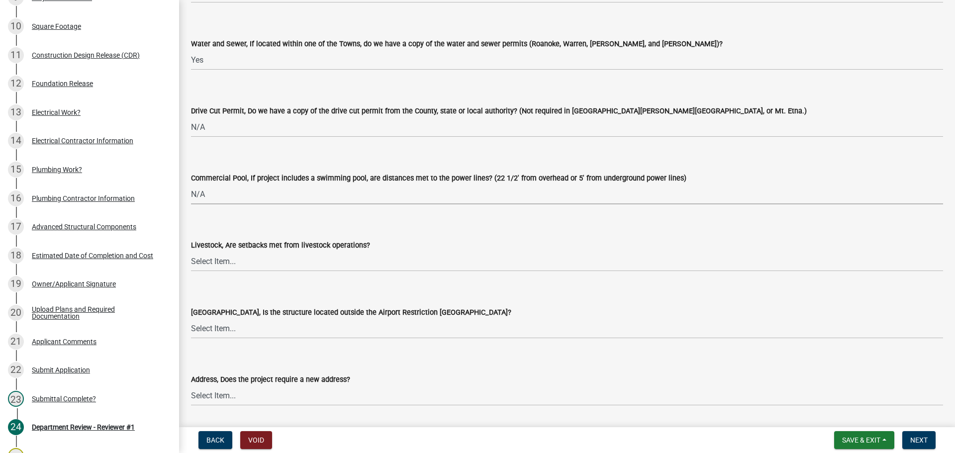
scroll to position [1591, 0]
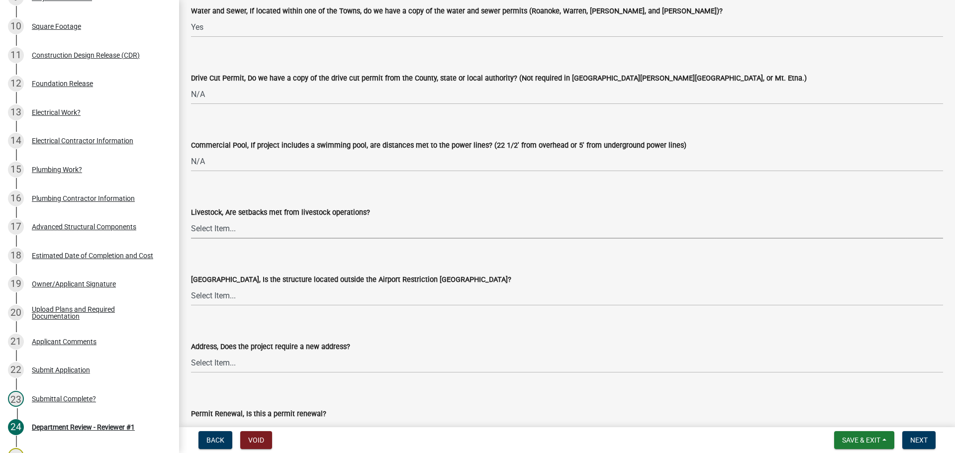
click at [221, 220] on select "Select Item... Yes No" at bounding box center [567, 228] width 752 height 20
click at [191, 218] on select "Select Item... Yes No" at bounding box center [567, 228] width 752 height 20
select select "8b72b33e-683b-49b8-b82e-6ee90841d7eb"
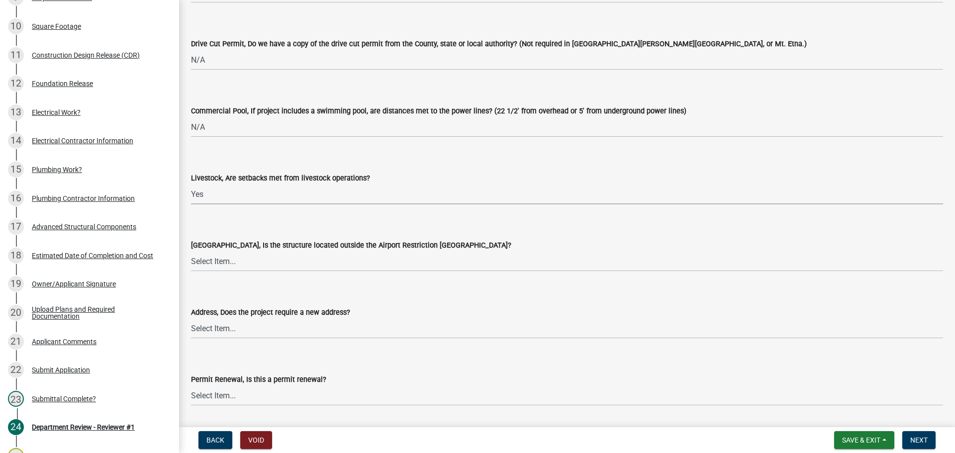
scroll to position [1641, 0]
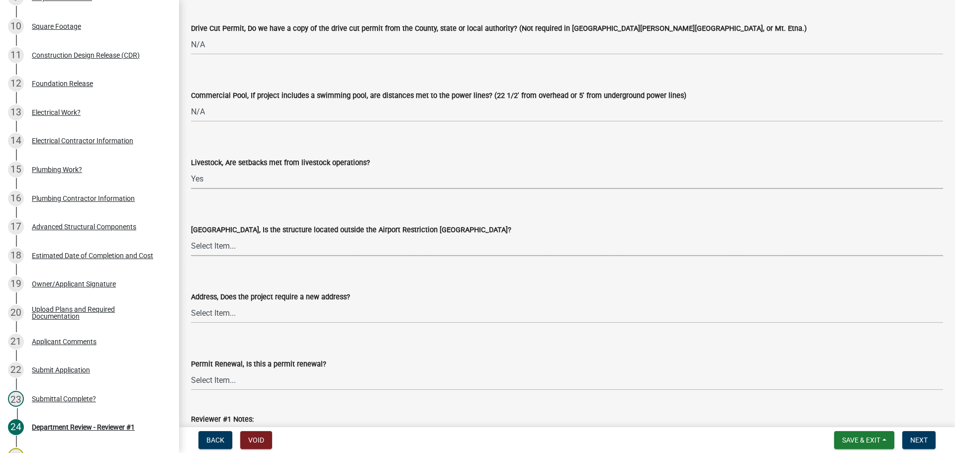
click at [199, 245] on select "Select Item... Yes No" at bounding box center [567, 246] width 752 height 20
click at [191, 236] on select "Select Item... Yes No" at bounding box center [567, 246] width 752 height 20
select select "59fcd680-5e62-4670-b230-16310f29ad22"
click at [204, 308] on select "Select Item... Yes No" at bounding box center [567, 313] width 752 height 20
click at [191, 303] on select "Select Item... Yes No" at bounding box center [567, 313] width 752 height 20
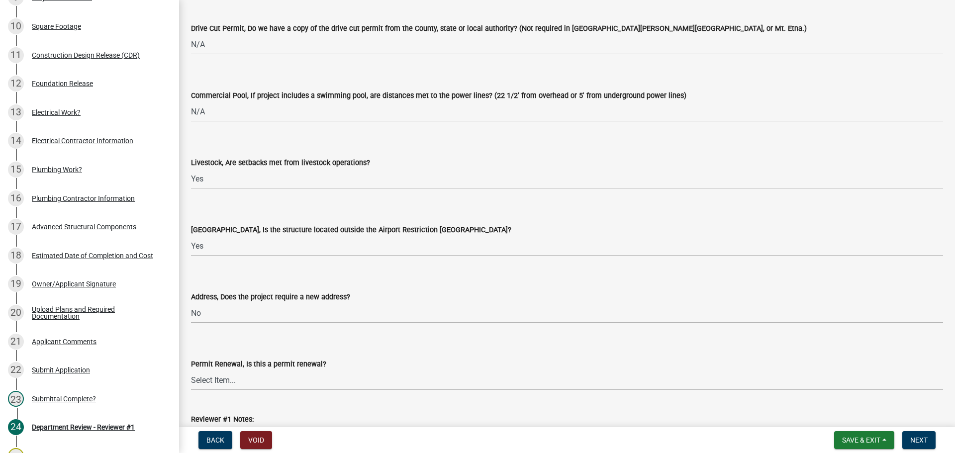
select select "c7451d41-eddb-4813-b499-428508974339"
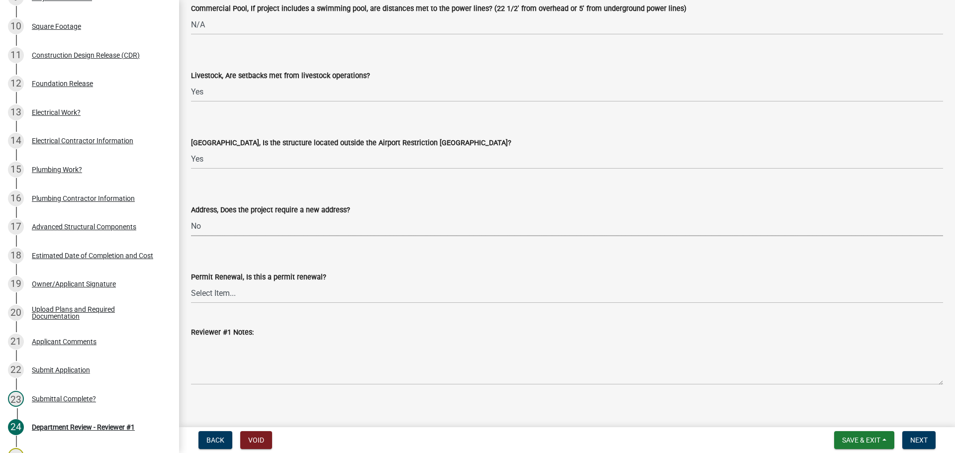
scroll to position [1736, 0]
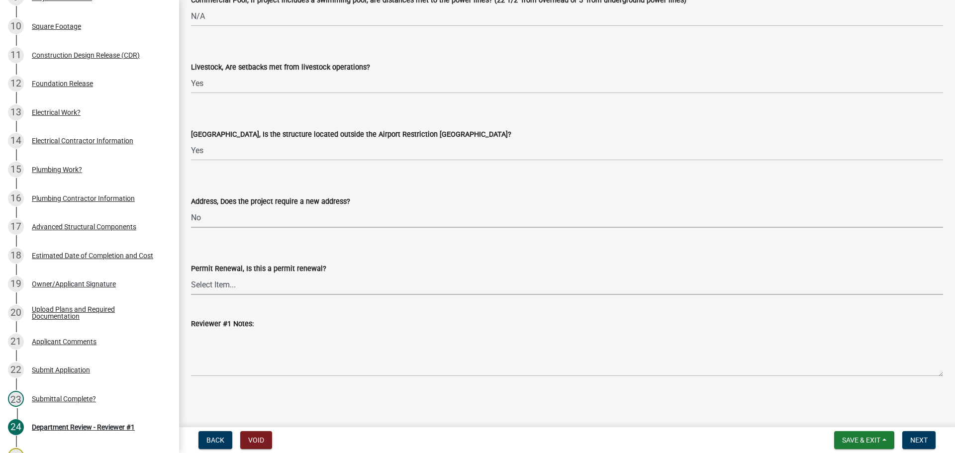
click at [208, 281] on select "Select Item... Renewal" at bounding box center [567, 284] width 752 height 20
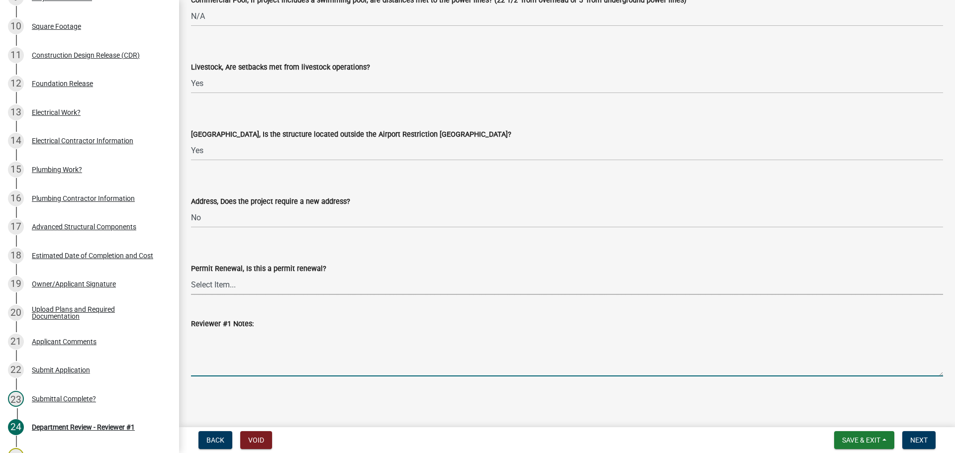
click at [200, 353] on textarea "Reviewer #1 Notes:" at bounding box center [567, 353] width 752 height 47
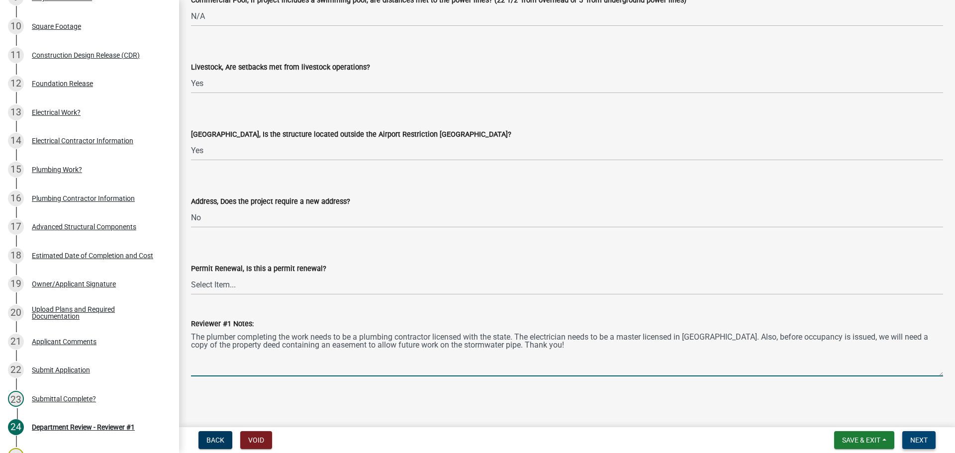
type textarea "The plumber completing the work needs to be a plumbing contractor licensed with…"
click at [921, 437] on span "Next" at bounding box center [918, 440] width 17 height 8
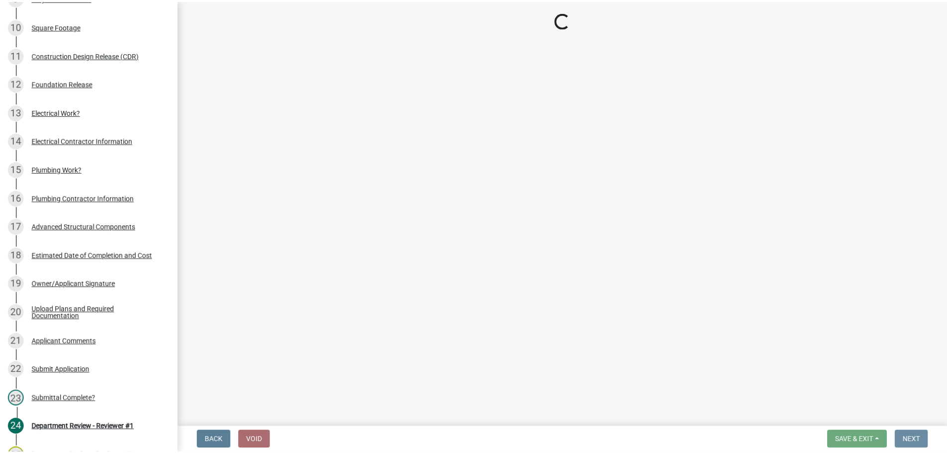
scroll to position [0, 0]
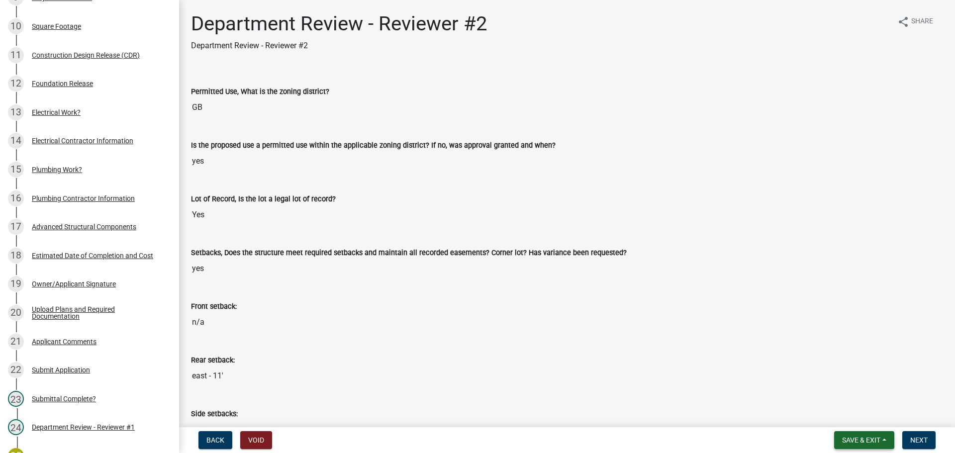
click at [872, 436] on span "Save & Exit" at bounding box center [861, 440] width 38 height 8
click at [843, 418] on button "Save & Exit" at bounding box center [854, 414] width 80 height 24
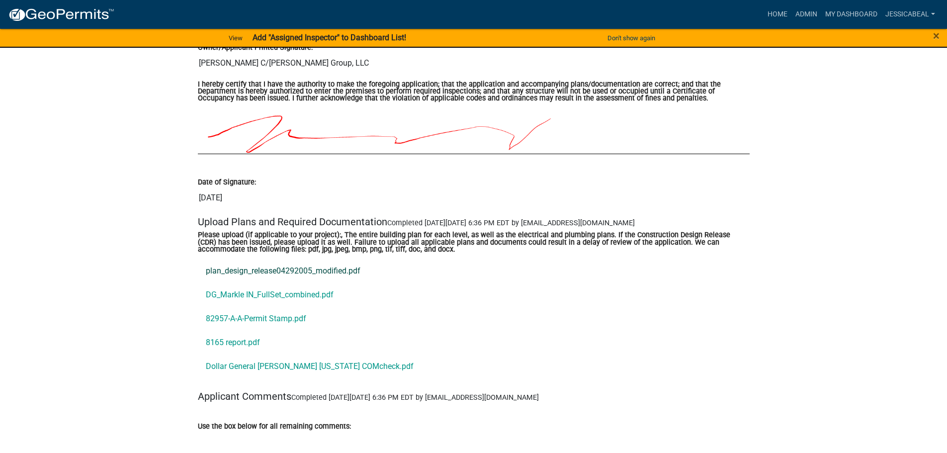
scroll to position [3480, 0]
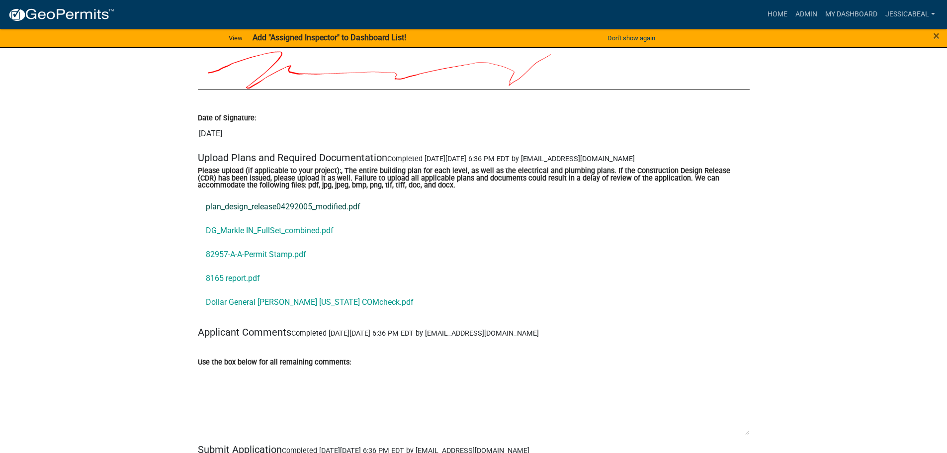
click at [229, 208] on link "plan_design_release04292005_modified.pdf" at bounding box center [474, 207] width 552 height 24
click at [258, 221] on link "DG_Markle IN_FullSet_combined.pdf" at bounding box center [474, 231] width 552 height 24
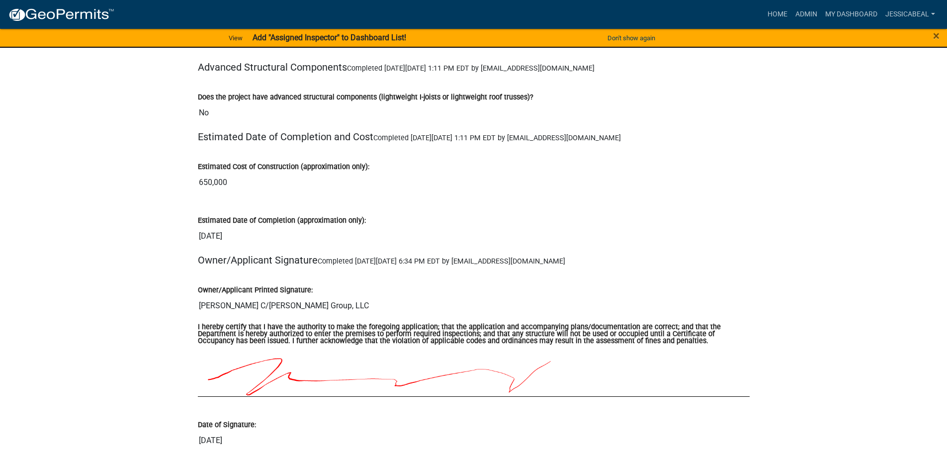
scroll to position [3422, 0]
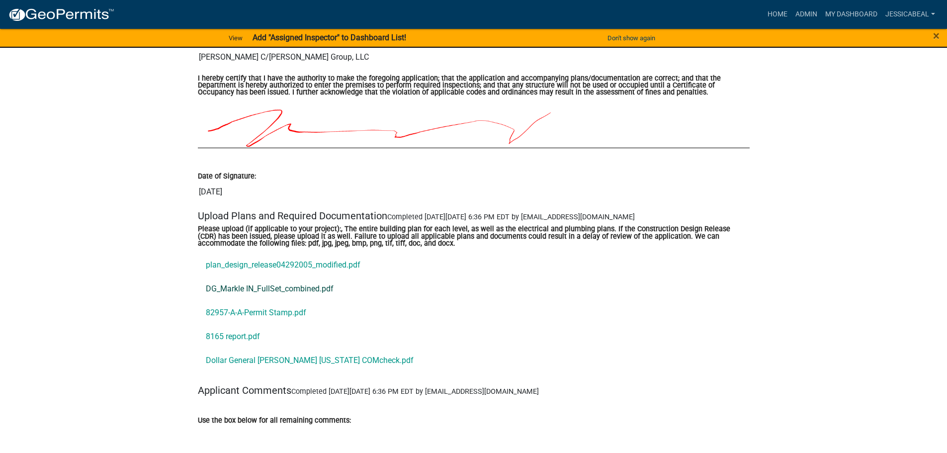
click at [228, 284] on link "DG_Markle IN_FullSet_combined.pdf" at bounding box center [474, 289] width 552 height 24
click at [222, 317] on link "82957-A-A-Permit Stamp.pdf" at bounding box center [474, 313] width 552 height 24
click at [235, 334] on link "8165 report.pdf" at bounding box center [474, 337] width 552 height 24
click at [250, 350] on link "Dollar General Markle Indiana COMcheck.pdf" at bounding box center [474, 360] width 552 height 24
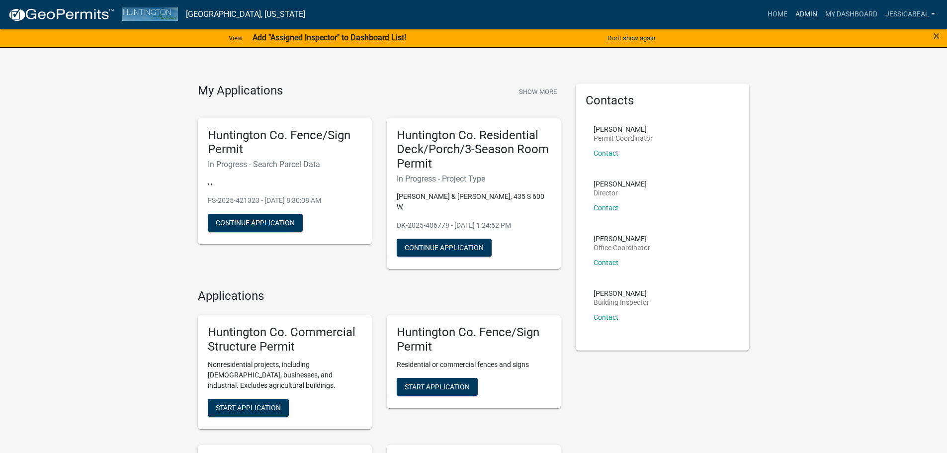
click at [811, 11] on link "Admin" at bounding box center [806, 14] width 30 height 19
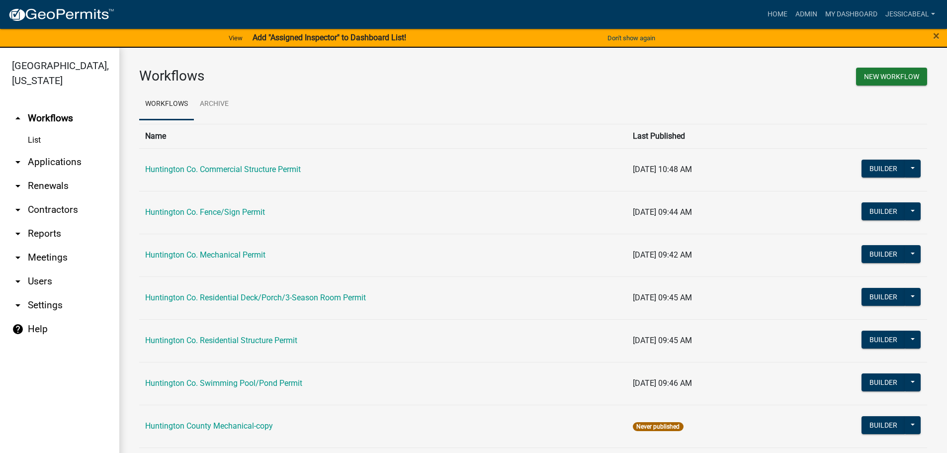
click at [69, 160] on link "arrow_drop_down Applications" at bounding box center [59, 162] width 119 height 24
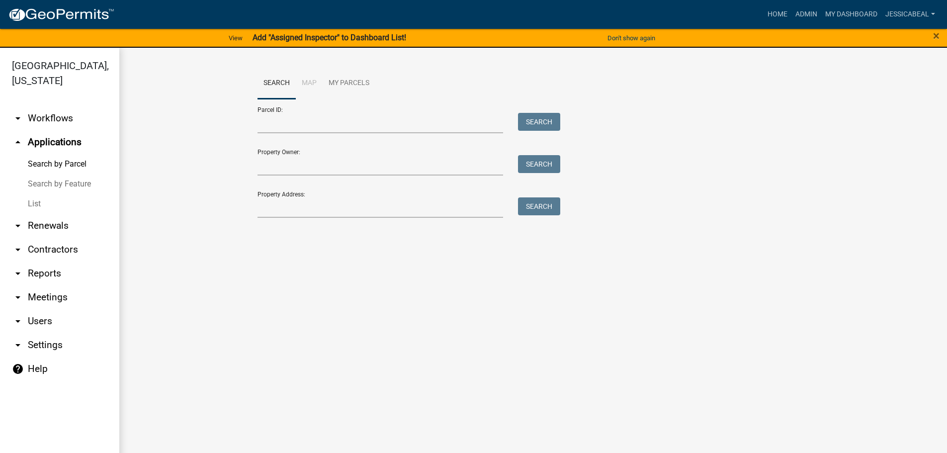
click at [30, 207] on link "List" at bounding box center [59, 204] width 119 height 20
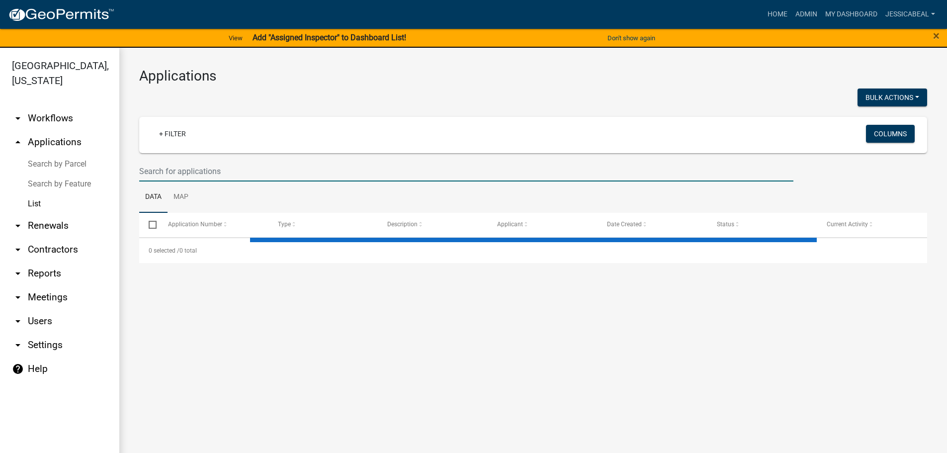
click at [188, 175] on input "text" at bounding box center [466, 171] width 654 height 20
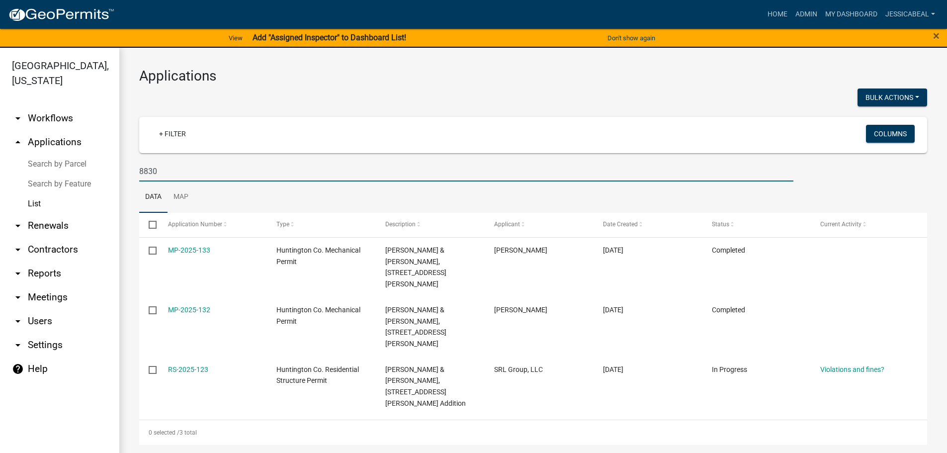
type input "8830"
